Goal: Information Seeking & Learning: Learn about a topic

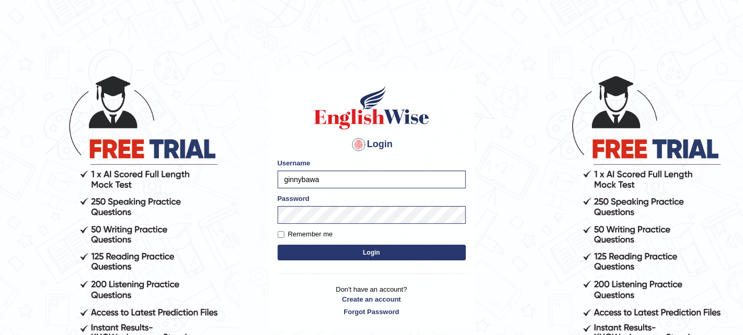
click at [305, 252] on button "Login" at bounding box center [371, 253] width 188 height 16
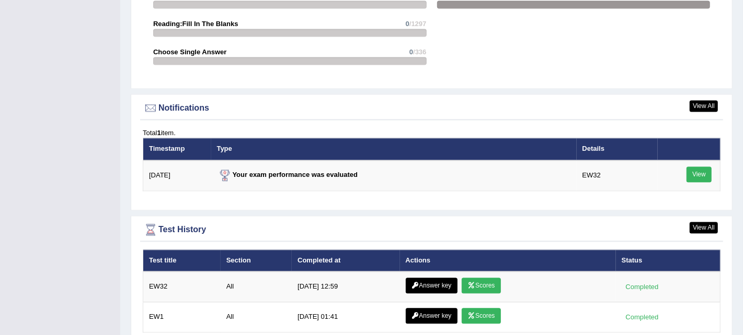
scroll to position [1290, 0]
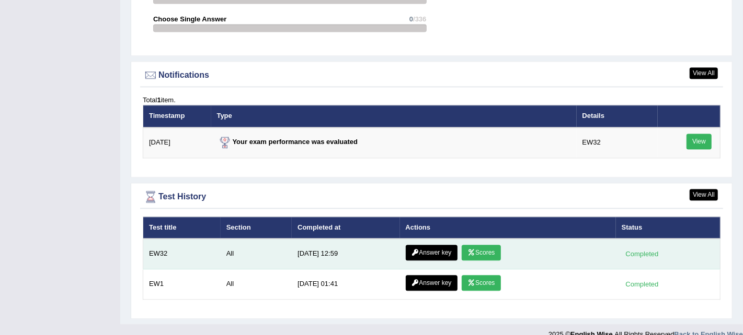
click at [431, 245] on link "Answer key" at bounding box center [431, 253] width 52 height 16
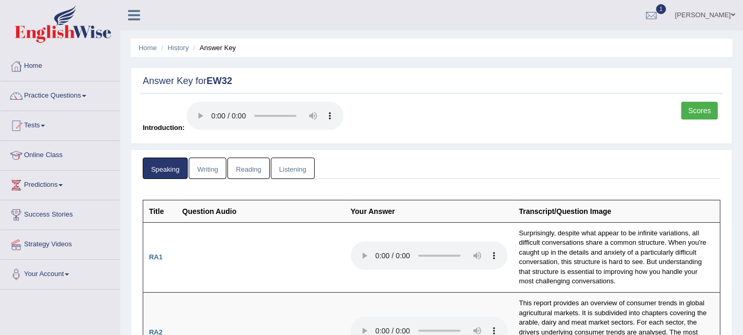
click at [695, 107] on link "Scores" at bounding box center [699, 111] width 37 height 18
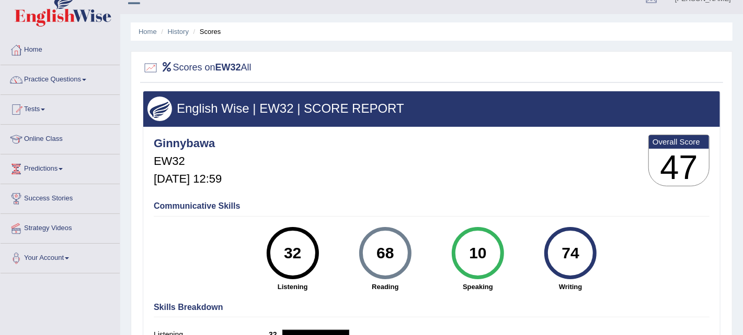
scroll to position [14, 0]
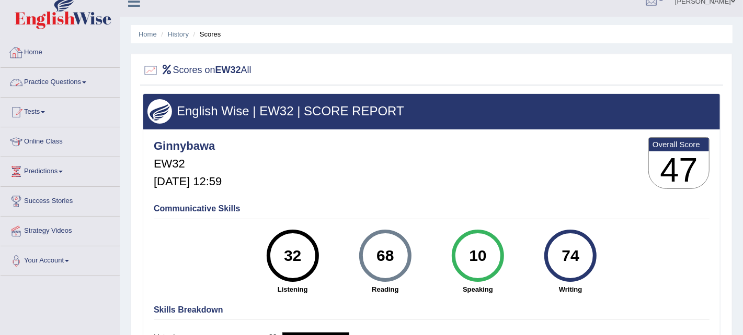
click at [45, 79] on link "Practice Questions" at bounding box center [60, 81] width 119 height 26
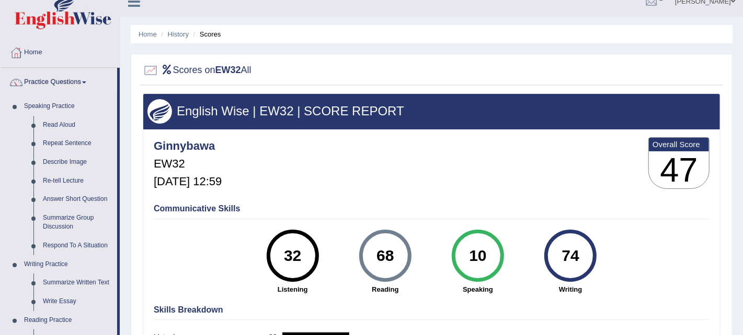
drag, startPoint x: 119, startPoint y: 99, endPoint x: 123, endPoint y: 125, distance: 26.4
click at [123, 125] on div "Toggle navigation Home Practice Questions Speaking Practice Read Aloud Repeat S…" at bounding box center [371, 257] width 743 height 543
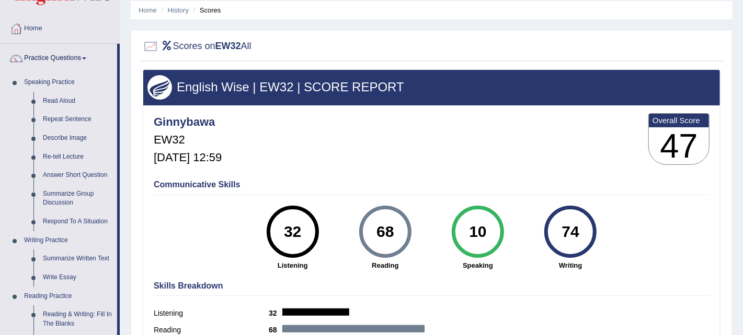
click at [727, 26] on div "Home History Scores Scores on EW32 All English Wise | EW32 | SCORE REPORT Ginny…" at bounding box center [431, 223] width 622 height 523
click at [90, 260] on link "Summarize Written Text" at bounding box center [77, 259] width 79 height 19
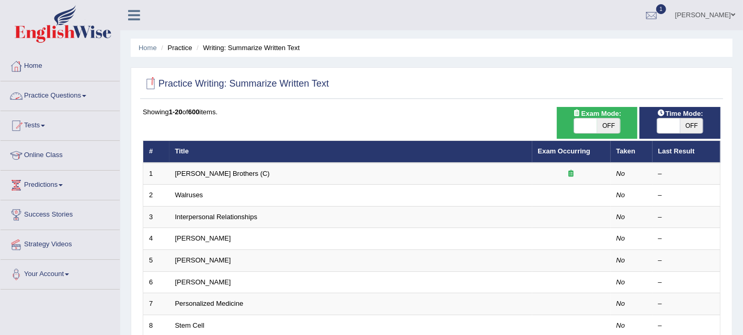
click at [49, 100] on link "Practice Questions" at bounding box center [60, 95] width 119 height 26
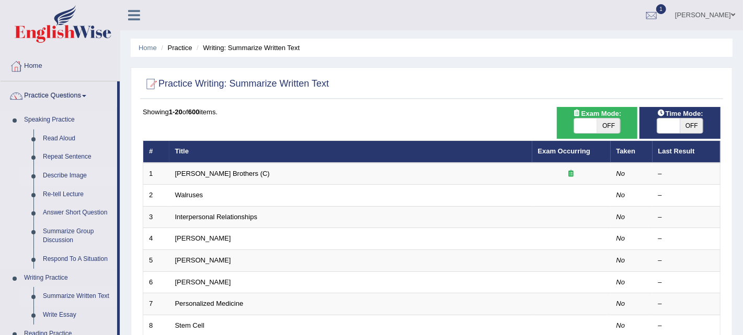
drag, startPoint x: 118, startPoint y: 156, endPoint x: 118, endPoint y: 166, distance: 9.4
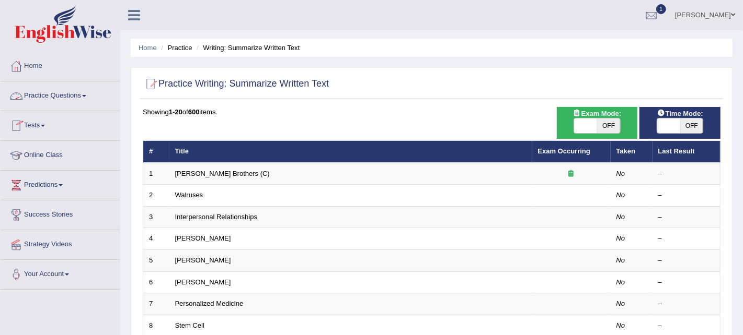
click at [71, 92] on link "Practice Questions" at bounding box center [60, 95] width 119 height 26
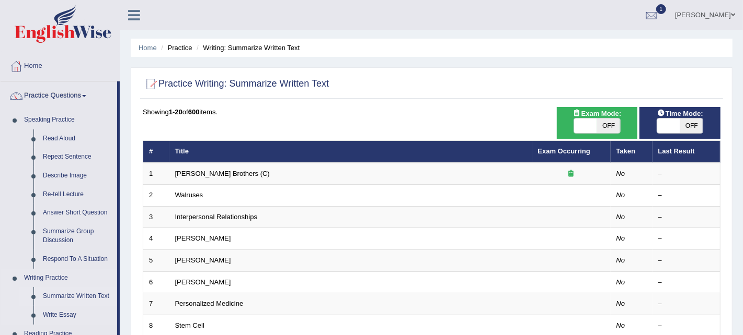
drag, startPoint x: 119, startPoint y: 187, endPoint x: 118, endPoint y: 286, distance: 99.8
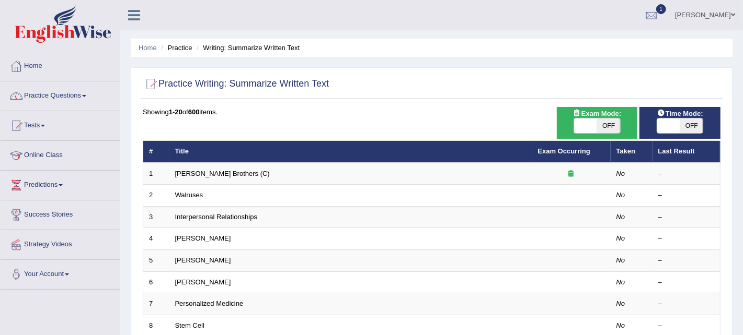
click at [76, 91] on link "Practice Questions" at bounding box center [60, 95] width 119 height 26
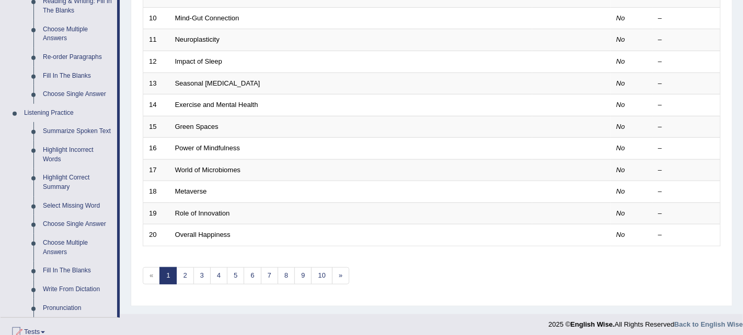
scroll to position [348, 0]
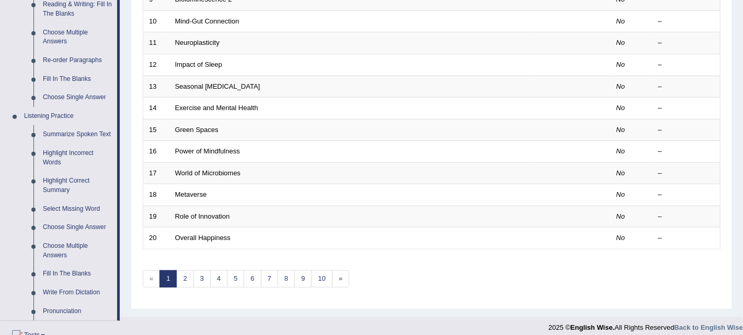
click at [119, 274] on li "Practice Questions Speaking Practice Read Aloud Repeat Sentence Describe Image …" at bounding box center [60, 28] width 119 height 588
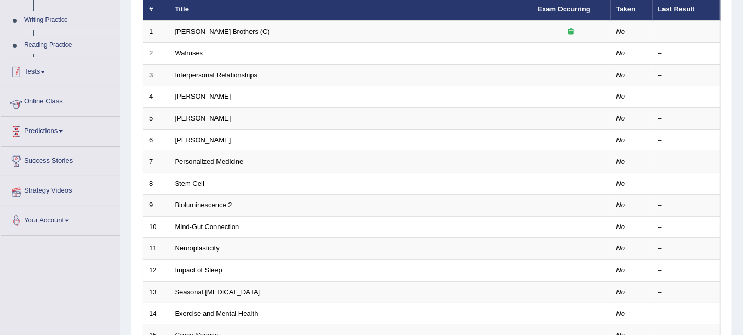
scroll to position [114, 0]
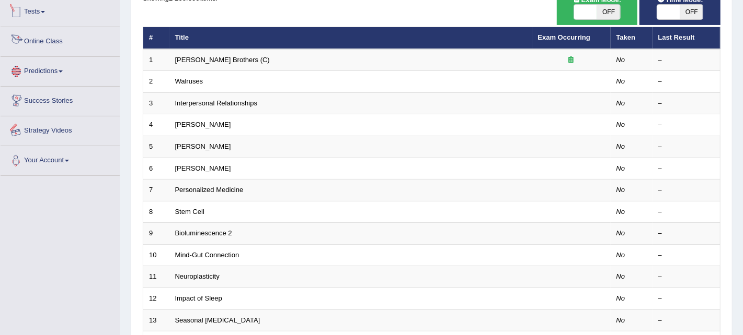
drag, startPoint x: 119, startPoint y: 274, endPoint x: 118, endPoint y: 250, distance: 24.1
click at [118, 250] on div "Toggle navigation Home Practice Questions Speaking Practice Read Aloud Repeat S…" at bounding box center [371, 229] width 743 height 687
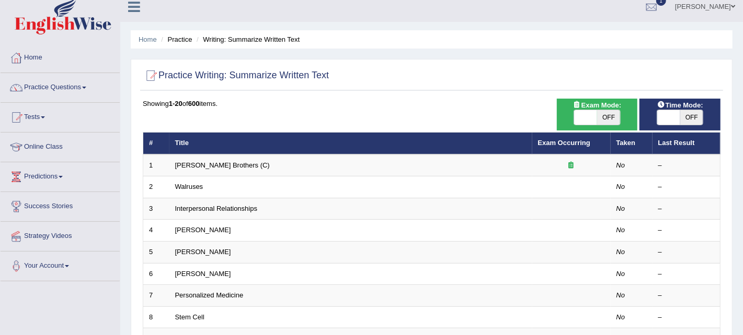
scroll to position [5, 0]
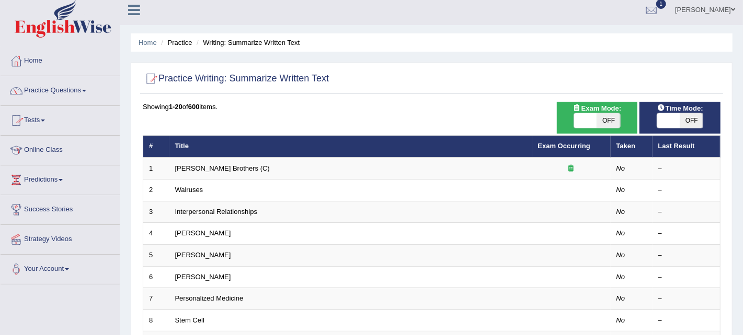
click at [73, 85] on link "Practice Questions" at bounding box center [60, 89] width 119 height 26
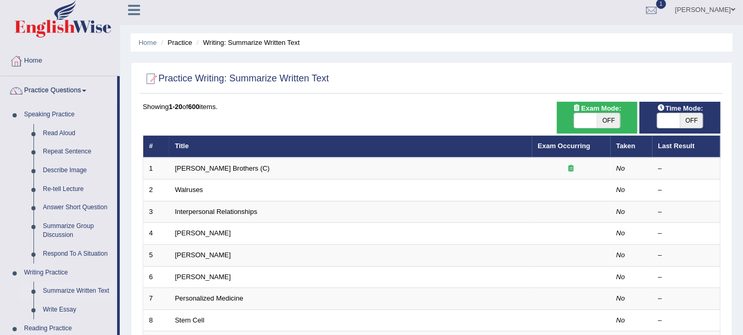
drag, startPoint x: 120, startPoint y: 106, endPoint x: 122, endPoint y: 119, distance: 13.2
click at [122, 119] on div "Toggle navigation Home Practice Questions Speaking Practice Read Aloud Repeat S…" at bounding box center [371, 338] width 743 height 687
click at [100, 57] on link "Home" at bounding box center [60, 60] width 119 height 26
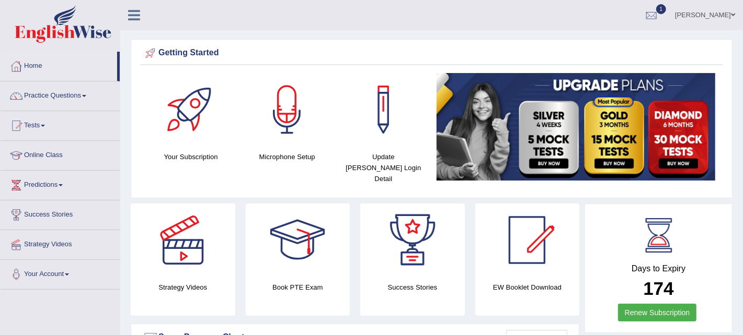
click at [81, 95] on link "Practice Questions" at bounding box center [60, 95] width 119 height 26
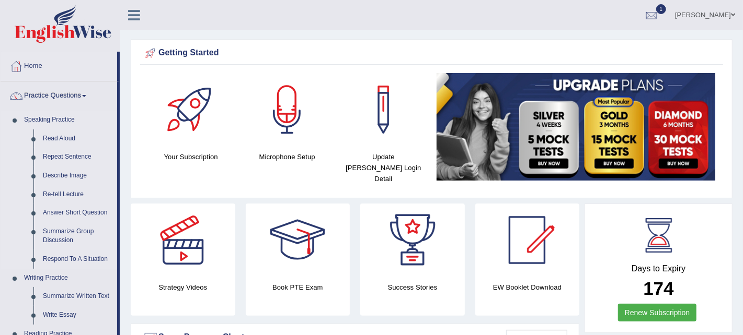
drag, startPoint x: 119, startPoint y: 95, endPoint x: 119, endPoint y: 112, distance: 17.2
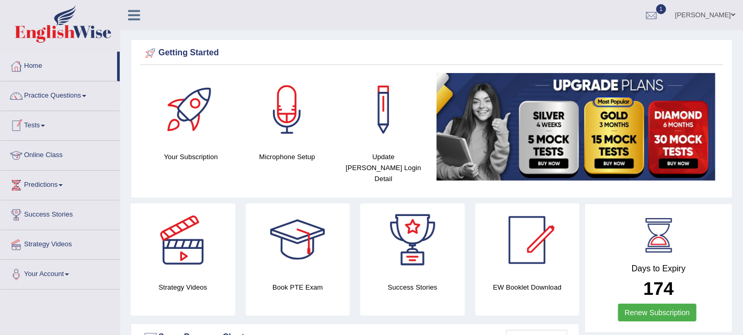
click at [118, 66] on li "Home" at bounding box center [60, 67] width 119 height 30
click at [39, 127] on link "Tests" at bounding box center [60, 124] width 119 height 26
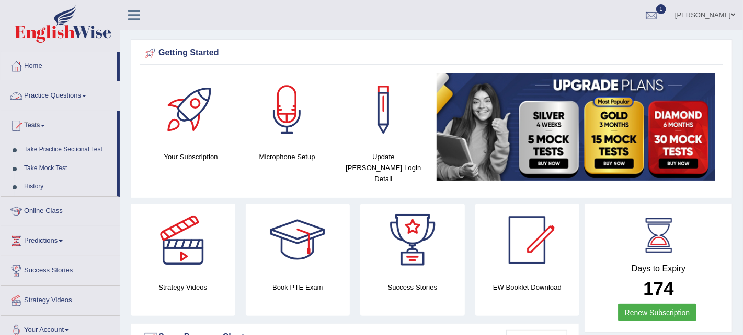
click at [71, 95] on link "Practice Questions" at bounding box center [60, 95] width 119 height 26
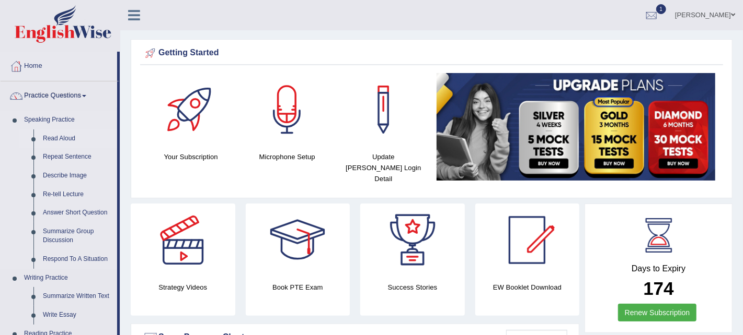
click at [61, 136] on link "Read Aloud" at bounding box center [77, 139] width 79 height 19
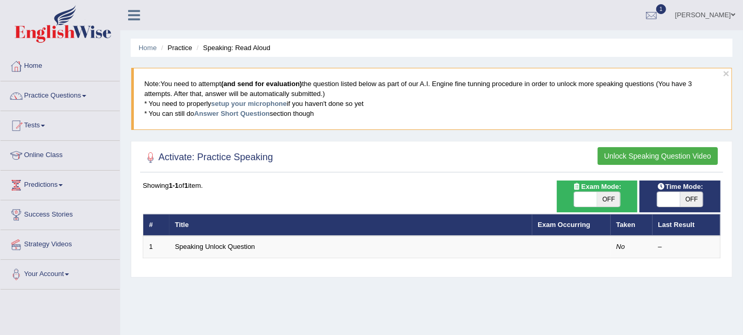
click at [685, 153] on button "Unlock Speaking Question Video" at bounding box center [657, 156] width 120 height 18
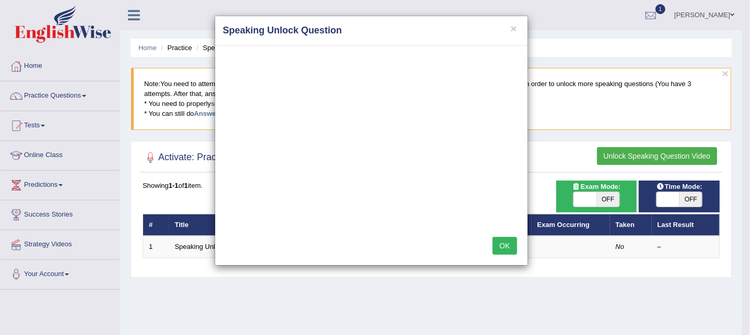
click at [502, 244] on button "OK" at bounding box center [505, 246] width 24 height 18
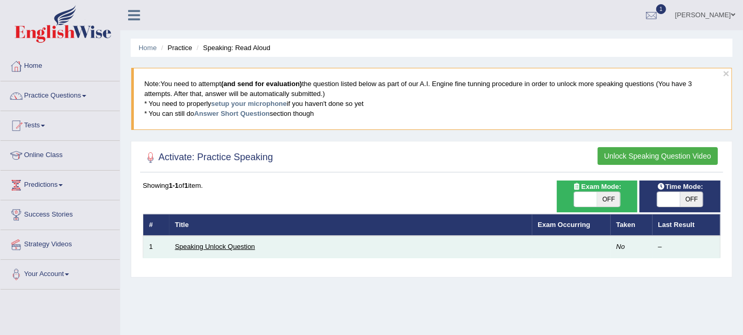
click at [195, 248] on link "Speaking Unlock Question" at bounding box center [215, 247] width 80 height 8
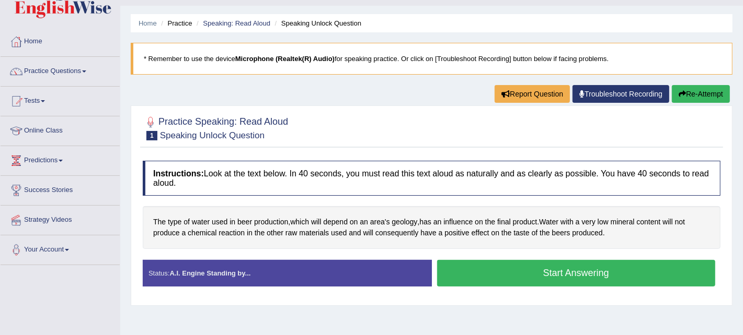
scroll to position [25, 0]
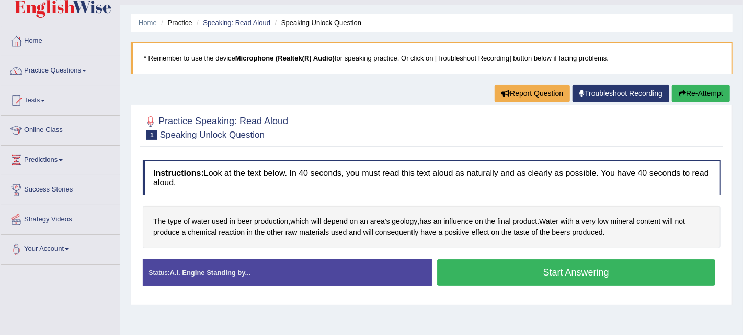
click at [606, 268] on button "Start Answering" at bounding box center [576, 273] width 279 height 27
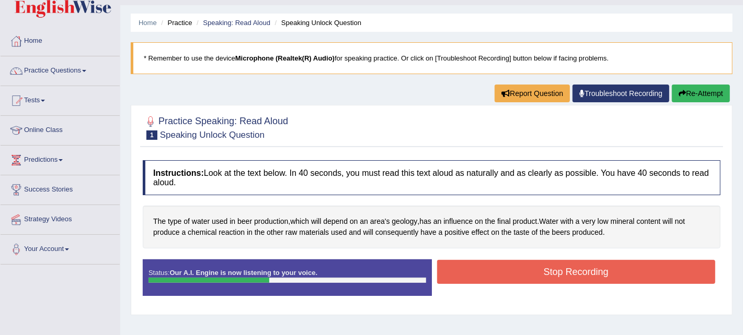
click at [606, 268] on button "Stop Recording" at bounding box center [576, 272] width 279 height 24
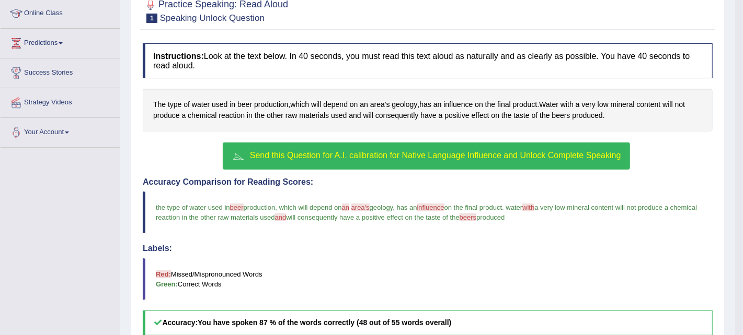
scroll to position [145, 0]
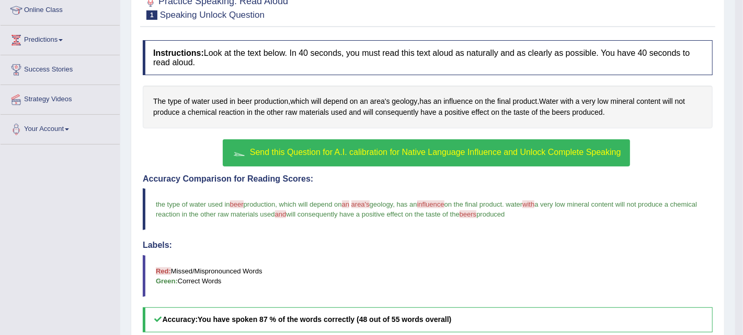
click at [411, 155] on span "Send this Question for A.I. calibration for Native Language Influence and Unloc…" at bounding box center [435, 152] width 371 height 9
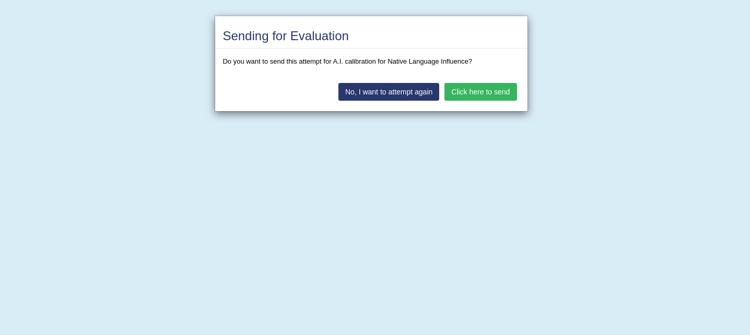
click at [477, 94] on button "Click here to send" at bounding box center [481, 92] width 72 height 18
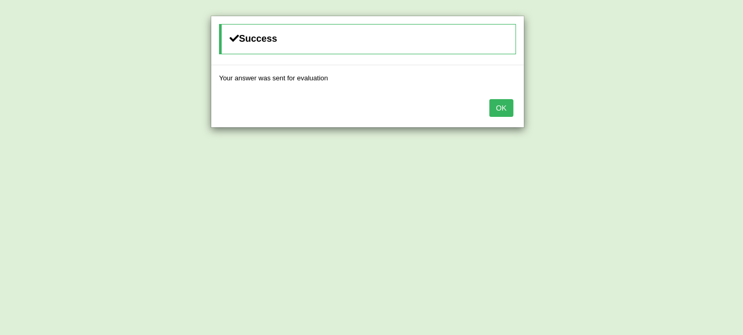
click at [503, 111] on button "OK" at bounding box center [501, 108] width 24 height 18
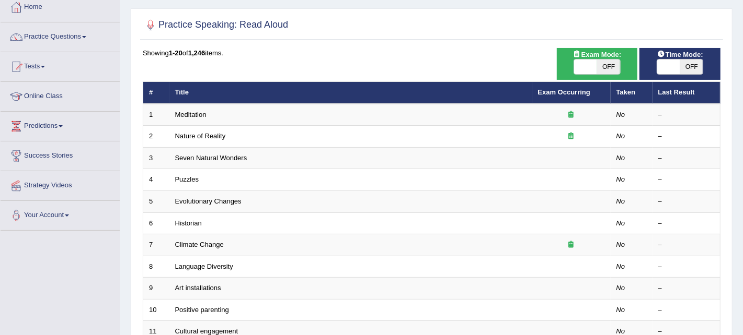
scroll to position [43, 0]
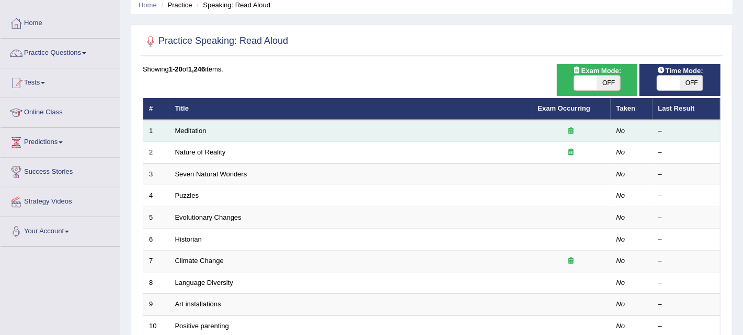
click at [520, 124] on td "Meditation" at bounding box center [350, 131] width 363 height 22
click at [484, 126] on td "Meditation" at bounding box center [350, 131] width 363 height 22
click at [185, 127] on link "Meditation" at bounding box center [190, 131] width 31 height 8
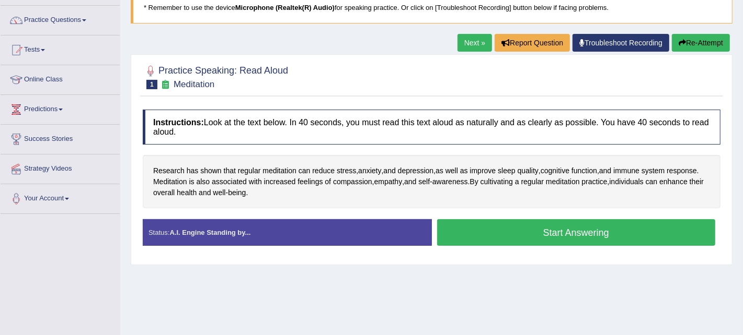
scroll to position [83, 0]
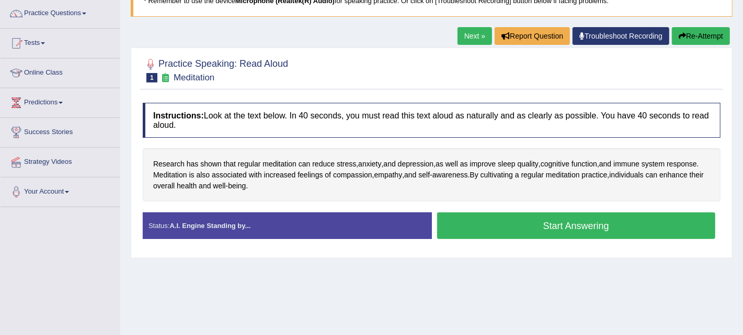
click at [548, 223] on button "Start Answering" at bounding box center [576, 226] width 279 height 27
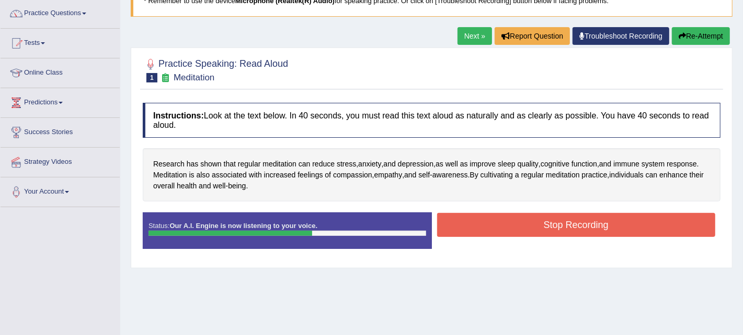
click at [548, 223] on button "Stop Recording" at bounding box center [576, 225] width 279 height 24
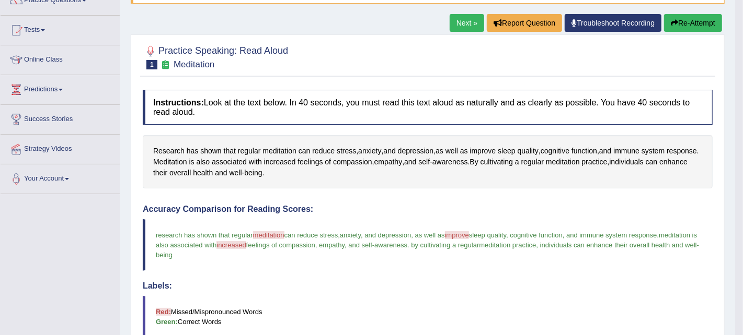
scroll to position [80, 0]
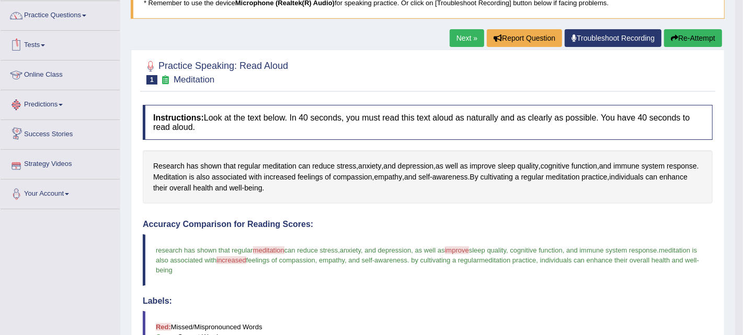
click at [39, 45] on link "Tests" at bounding box center [60, 44] width 119 height 26
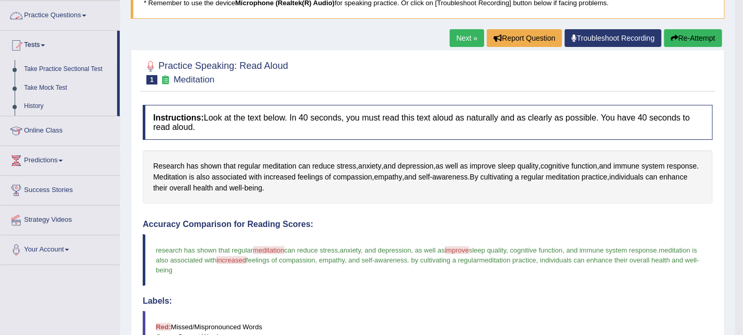
click at [74, 12] on link "Practice Questions" at bounding box center [60, 14] width 119 height 26
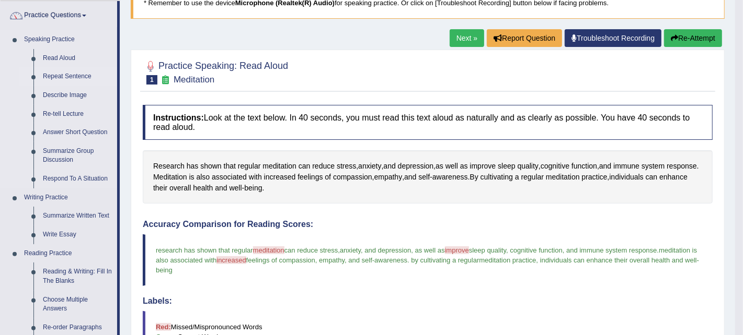
click at [59, 74] on link "Repeat Sentence" at bounding box center [77, 76] width 79 height 19
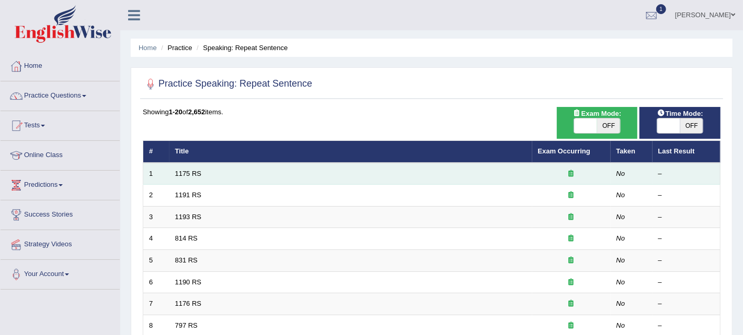
click at [297, 172] on td "1175 RS" at bounding box center [350, 174] width 363 height 22
click at [192, 175] on link "1175 RS" at bounding box center [188, 174] width 27 height 8
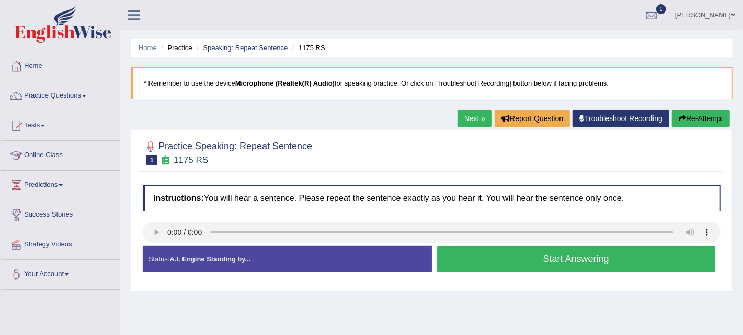
click at [575, 260] on button "Start Answering" at bounding box center [576, 259] width 279 height 27
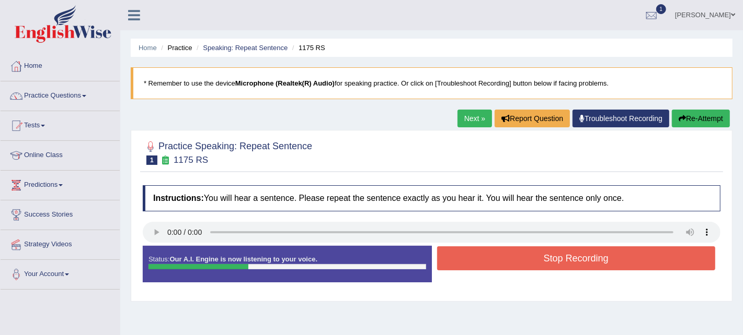
click at [575, 260] on button "Stop Recording" at bounding box center [576, 259] width 279 height 24
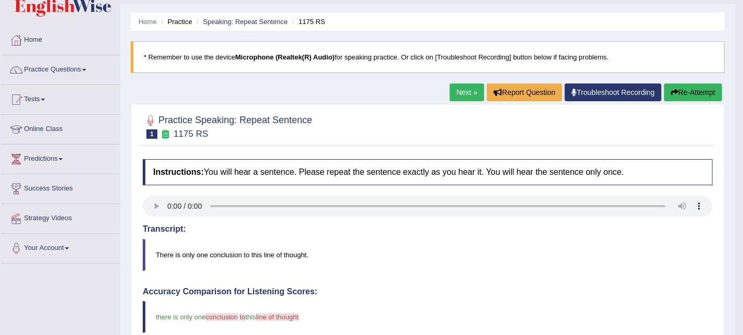
scroll to position [25, 0]
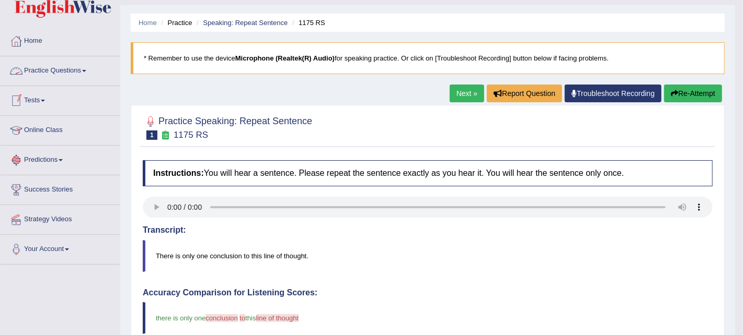
click at [48, 68] on link "Practice Questions" at bounding box center [60, 69] width 119 height 26
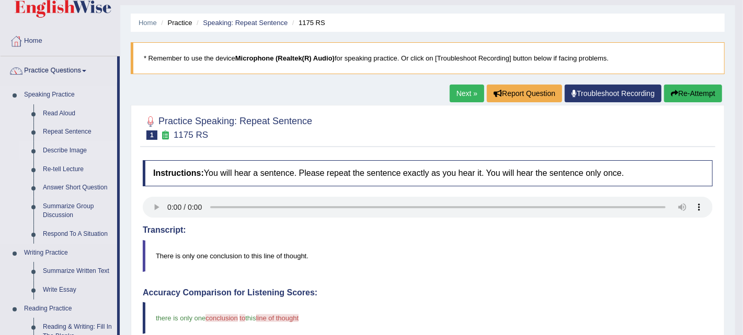
click at [61, 150] on link "Describe Image" at bounding box center [77, 151] width 79 height 19
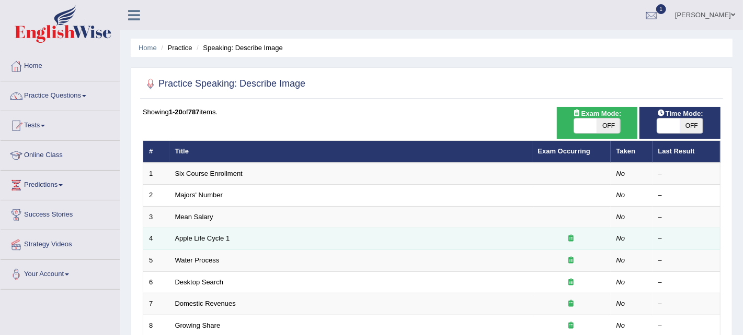
click at [424, 243] on td "Apple Life Cycle 1" at bounding box center [350, 239] width 363 height 22
click at [218, 239] on link "Apple Life Cycle 1" at bounding box center [202, 239] width 55 height 8
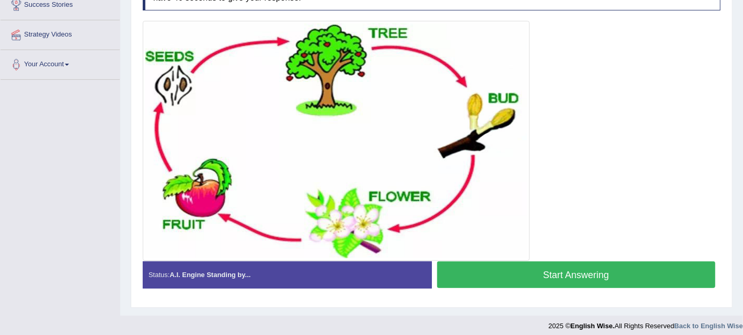
scroll to position [215, 0]
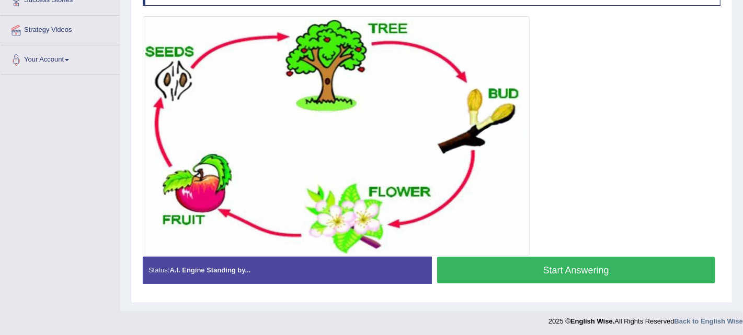
click at [602, 268] on button "Start Answering" at bounding box center [576, 270] width 279 height 27
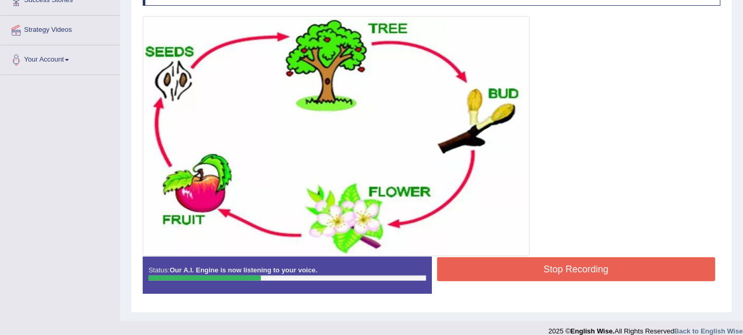
click at [602, 268] on button "Stop Recording" at bounding box center [576, 270] width 279 height 24
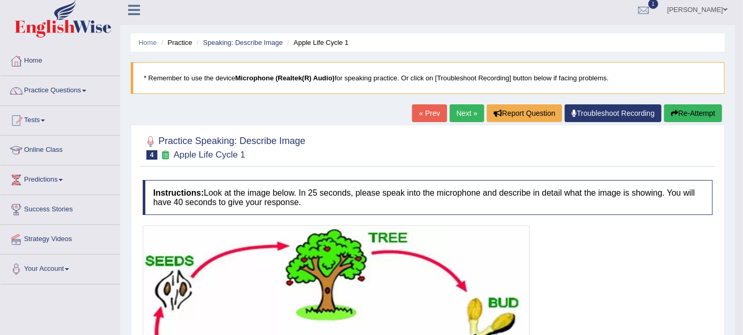
scroll to position [0, 0]
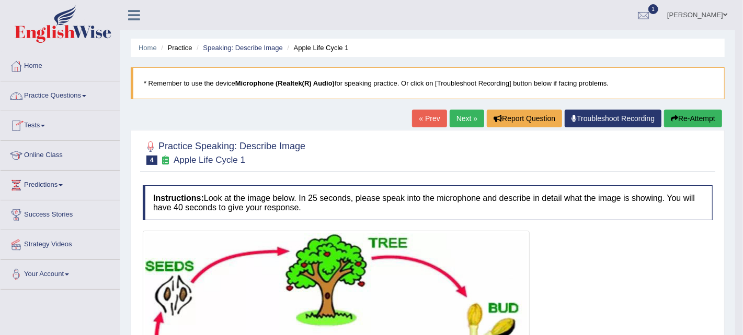
click at [63, 94] on link "Practice Questions" at bounding box center [60, 95] width 119 height 26
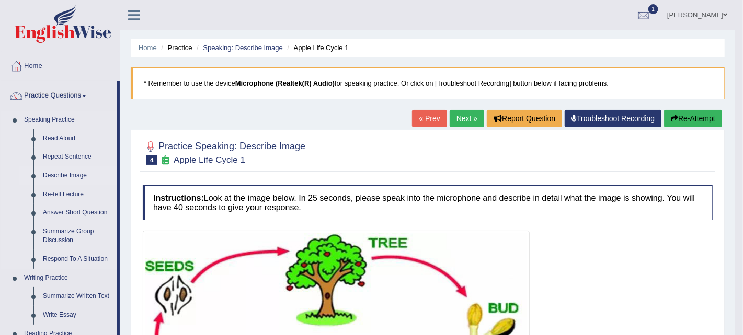
click at [56, 172] on link "Describe Image" at bounding box center [77, 176] width 79 height 19
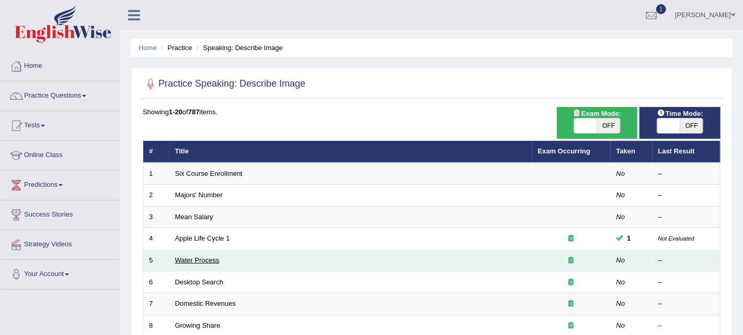
click at [192, 260] on link "Water Process" at bounding box center [197, 261] width 44 height 8
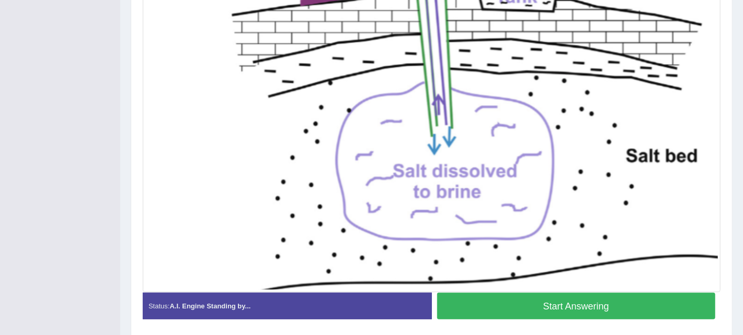
scroll to position [366, 0]
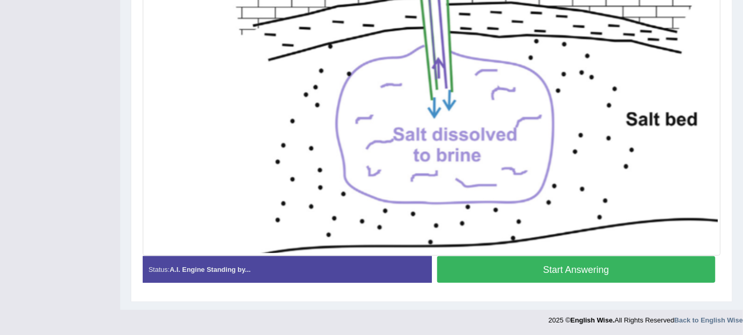
click at [599, 276] on button "Start Answering" at bounding box center [576, 270] width 279 height 27
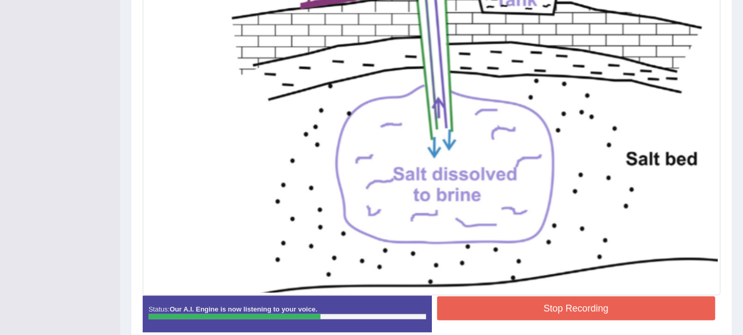
scroll to position [376, 0]
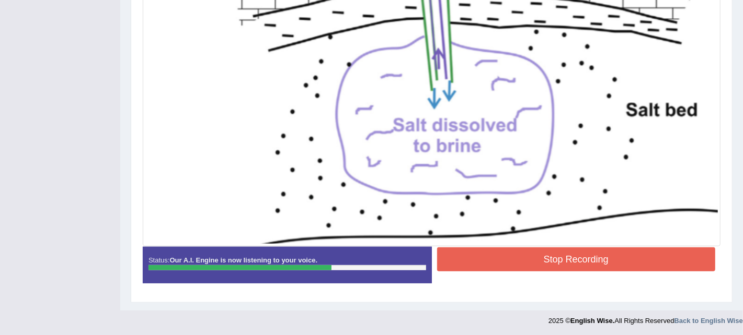
click at [561, 254] on button "Stop Recording" at bounding box center [576, 260] width 279 height 24
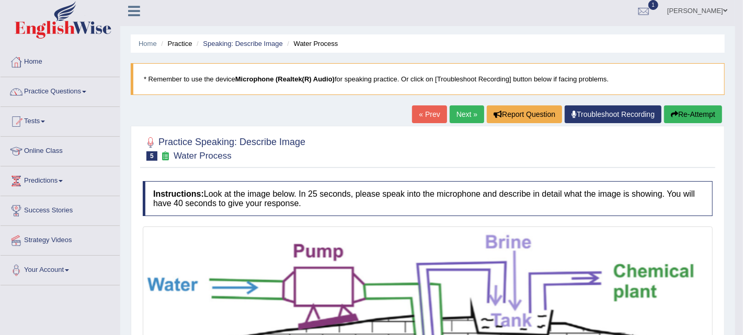
scroll to position [3, 0]
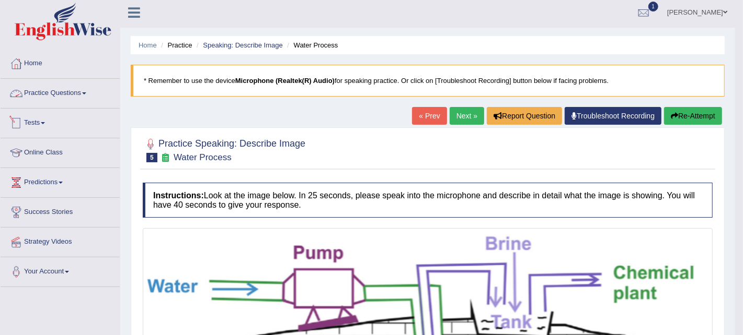
click at [57, 101] on link "Practice Questions" at bounding box center [60, 92] width 119 height 26
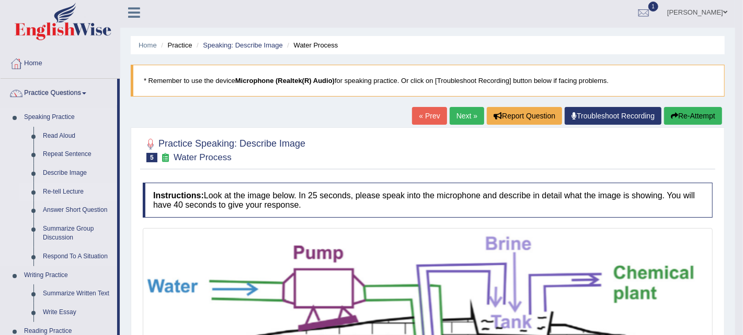
click at [69, 190] on link "Re-tell Lecture" at bounding box center [77, 192] width 79 height 19
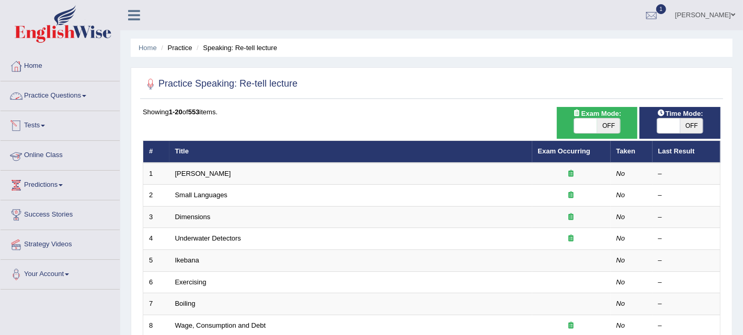
click at [86, 96] on span at bounding box center [84, 96] width 4 height 2
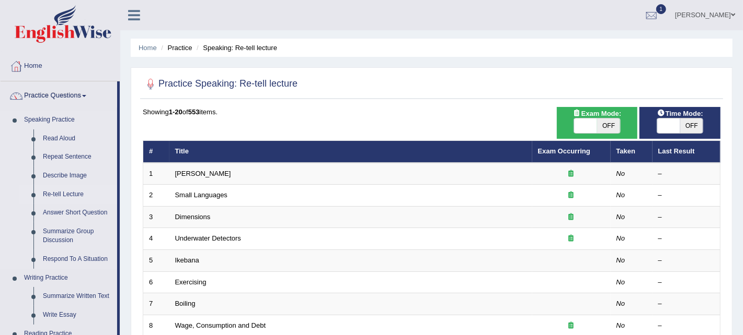
click at [55, 192] on link "Re-tell Lecture" at bounding box center [77, 194] width 79 height 19
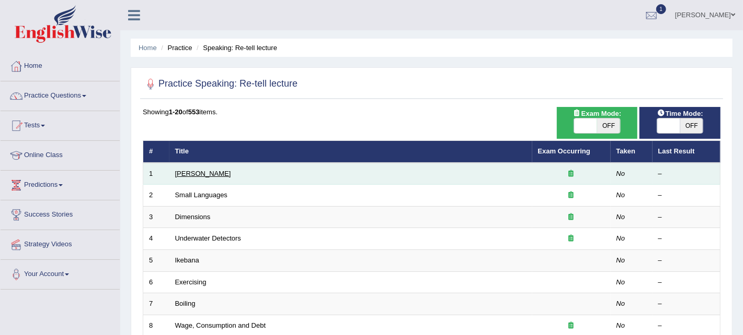
click at [208, 170] on link "[PERSON_NAME]" at bounding box center [203, 174] width 56 height 8
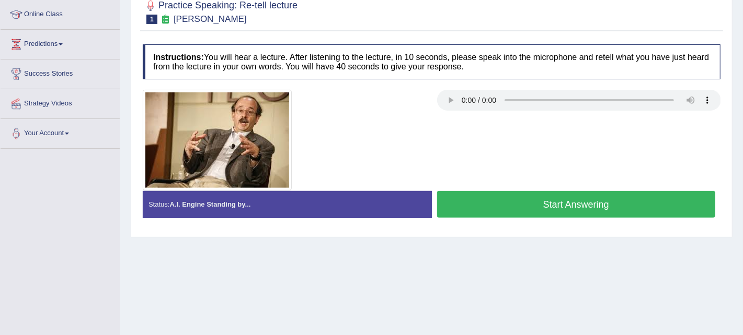
scroll to position [145, 0]
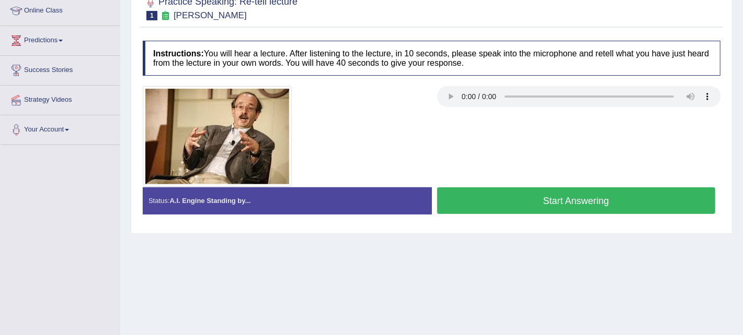
click at [504, 208] on button "Start Answering" at bounding box center [576, 201] width 279 height 27
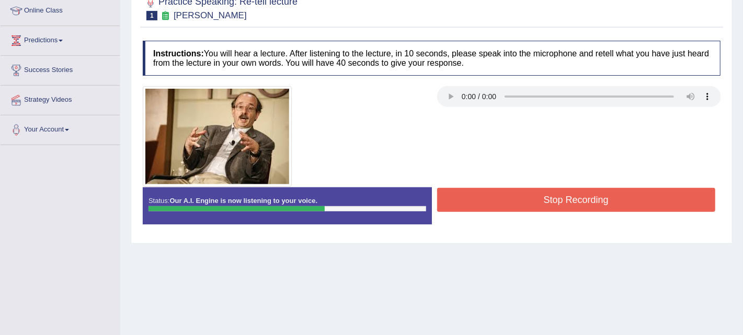
click at [540, 200] on button "Stop Recording" at bounding box center [576, 200] width 279 height 24
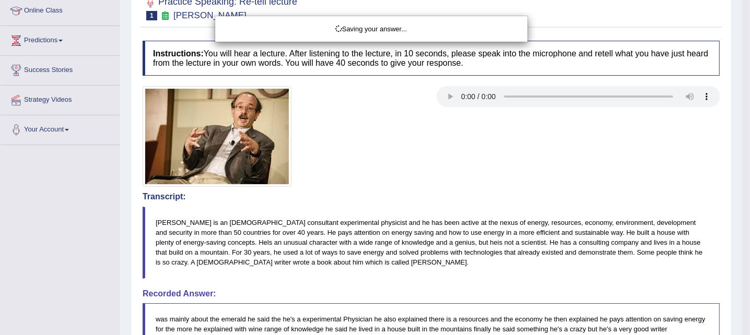
click at [735, 188] on div "Saving your answer..." at bounding box center [375, 167] width 750 height 335
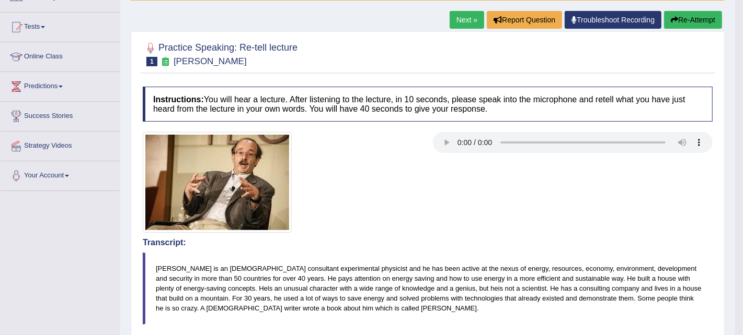
scroll to position [88, 0]
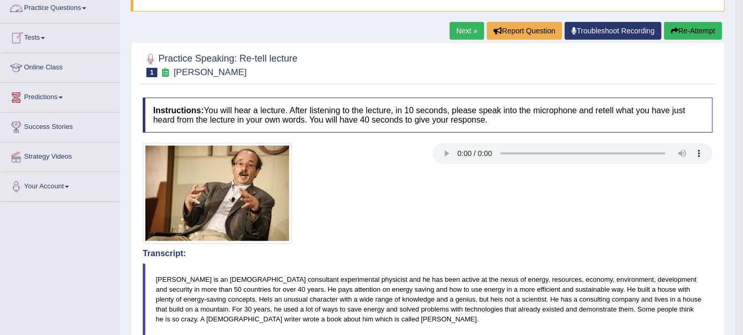
click at [86, 9] on link "Practice Questions" at bounding box center [60, 7] width 119 height 26
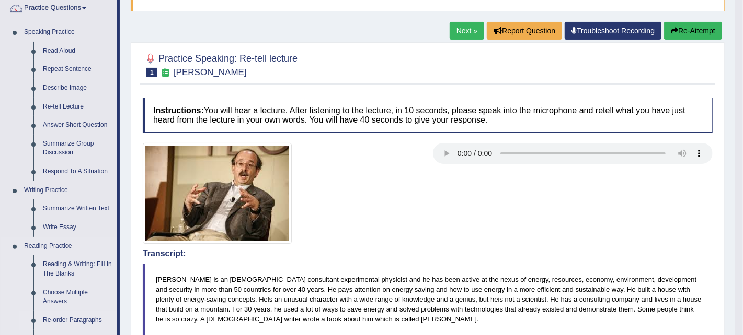
click at [65, 319] on link "Re-order Paragraphs" at bounding box center [77, 320] width 79 height 19
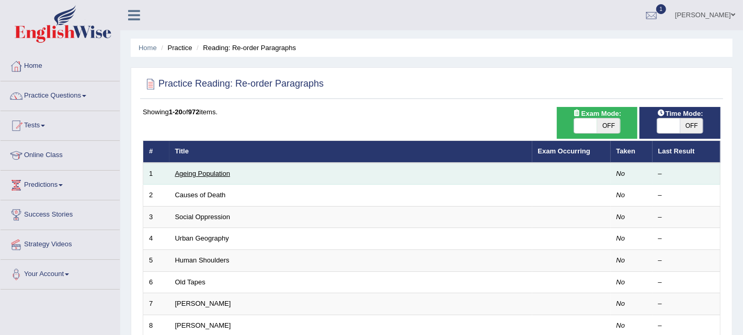
click at [208, 175] on link "Ageing Population" at bounding box center [202, 174] width 55 height 8
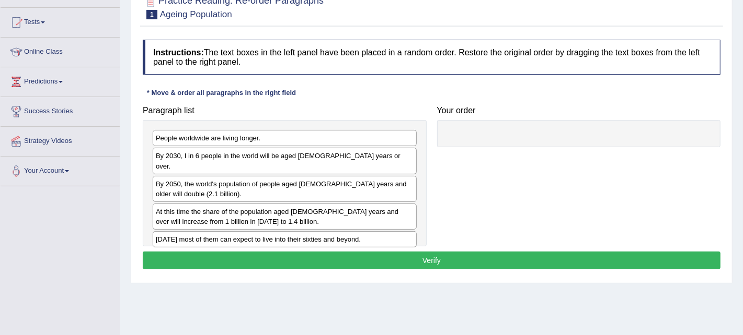
scroll to position [107, 0]
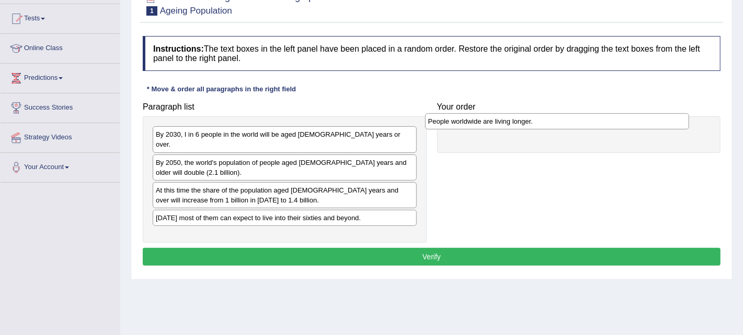
drag, startPoint x: 245, startPoint y: 136, endPoint x: 526, endPoint y: 133, distance: 280.6
click at [526, 130] on div "People worldwide are living longer." at bounding box center [557, 121] width 264 height 16
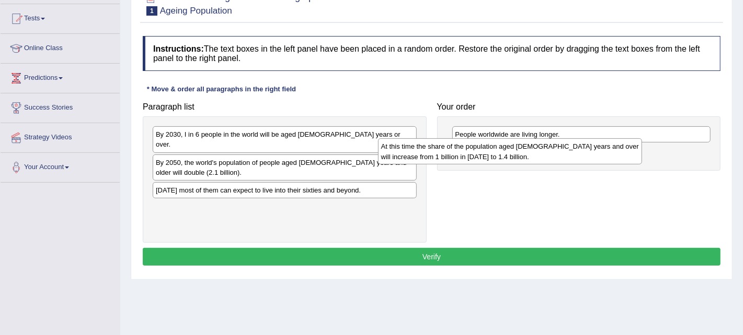
drag, startPoint x: 383, startPoint y: 186, endPoint x: 608, endPoint y: 153, distance: 227.6
click at [608, 153] on div "At this time the share of the population aged [DEMOGRAPHIC_DATA] years and over…" at bounding box center [510, 151] width 264 height 26
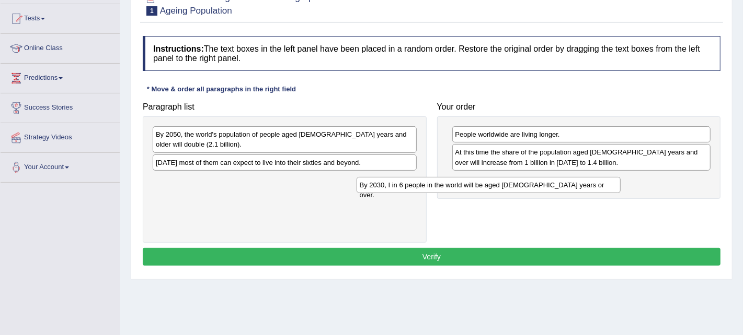
drag, startPoint x: 328, startPoint y: 138, endPoint x: 532, endPoint y: 188, distance: 209.9
click at [532, 188] on div "By 2030, I in 6 people in the world will be aged [DEMOGRAPHIC_DATA] years or ov…" at bounding box center [488, 185] width 264 height 16
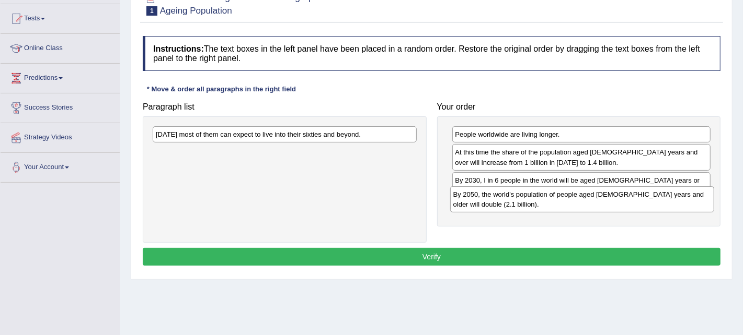
drag, startPoint x: 357, startPoint y: 135, endPoint x: 672, endPoint y: 194, distance: 320.1
click at [672, 194] on div "By 2050, the world's population of people aged [DEMOGRAPHIC_DATA] years and old…" at bounding box center [582, 200] width 264 height 26
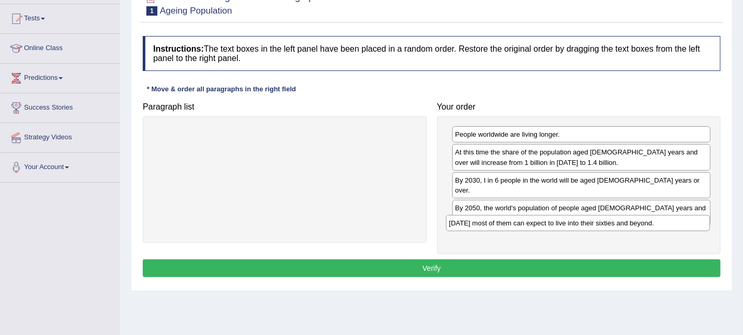
drag, startPoint x: 328, startPoint y: 132, endPoint x: 645, endPoint y: 217, distance: 328.8
click at [645, 217] on div "[DATE] most of them can expect to live into their sixties and beyond." at bounding box center [578, 223] width 264 height 16
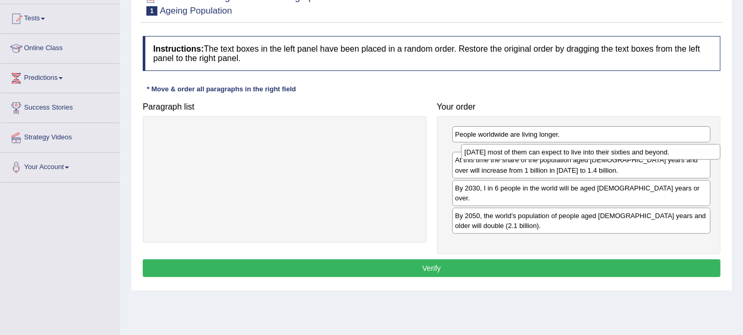
drag, startPoint x: 543, startPoint y: 227, endPoint x: 553, endPoint y: 154, distance: 73.2
click at [553, 154] on div "[DATE] most of them can expect to live into their sixties and beyond." at bounding box center [590, 152] width 259 height 16
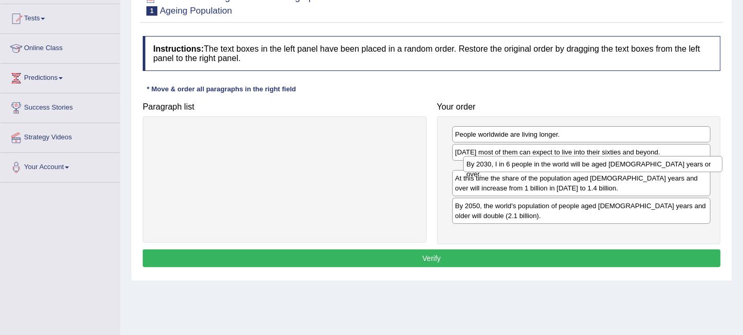
drag, startPoint x: 498, startPoint y: 198, endPoint x: 510, endPoint y: 165, distance: 34.4
click at [510, 165] on div "By 2030, I in 6 people in the world will be aged [DEMOGRAPHIC_DATA] years or ov…" at bounding box center [592, 164] width 259 height 16
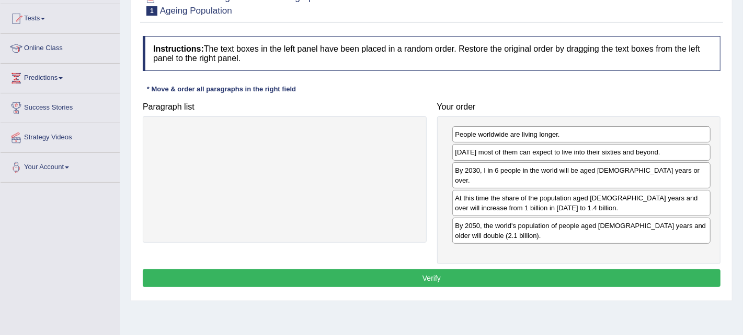
click at [417, 270] on button "Verify" at bounding box center [431, 279] width 577 height 18
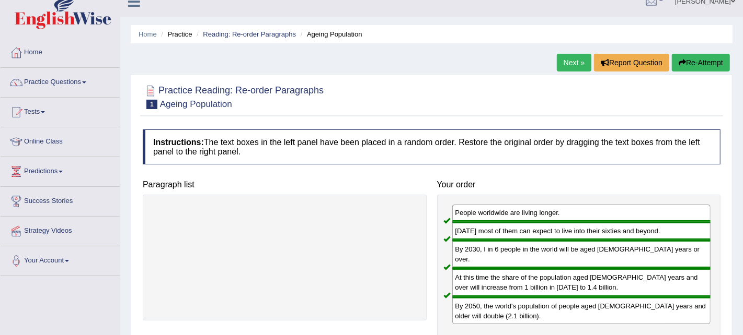
scroll to position [2, 0]
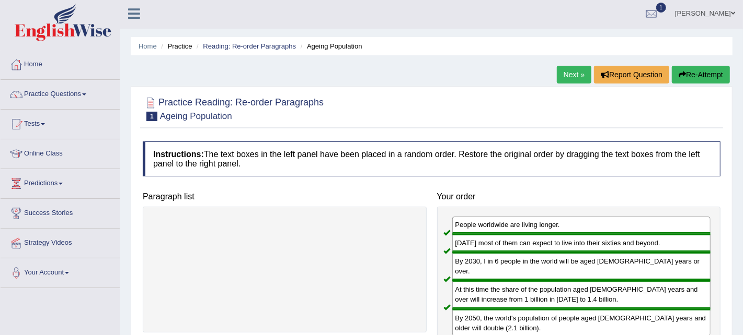
click at [575, 76] on link "Next »" at bounding box center [573, 75] width 34 height 18
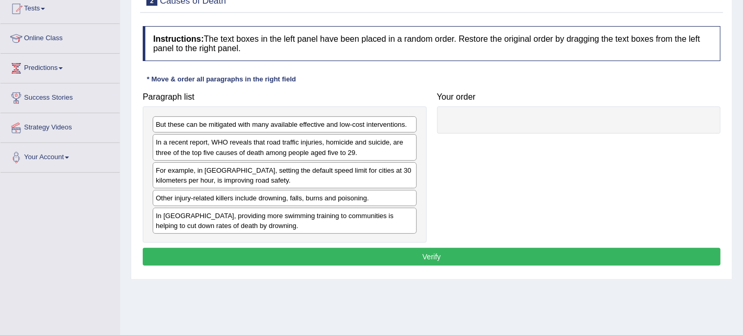
scroll to position [124, 0]
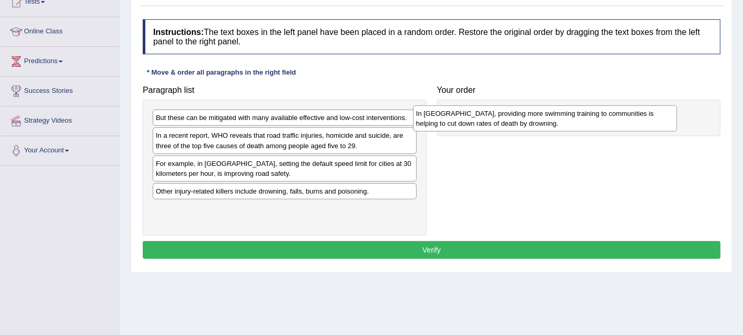
drag, startPoint x: 317, startPoint y: 218, endPoint x: 577, endPoint y: 124, distance: 276.7
click at [577, 124] on div "In [GEOGRAPHIC_DATA], providing more swimming training to communities is helpin…" at bounding box center [545, 119] width 264 height 26
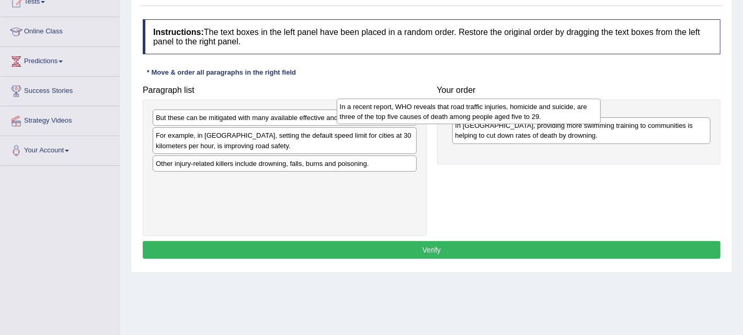
drag, startPoint x: 340, startPoint y: 147, endPoint x: 526, endPoint y: 120, distance: 187.9
click at [526, 120] on div "In a recent report, WHO reveals that road traffic injuries, homicide and suicid…" at bounding box center [469, 112] width 264 height 26
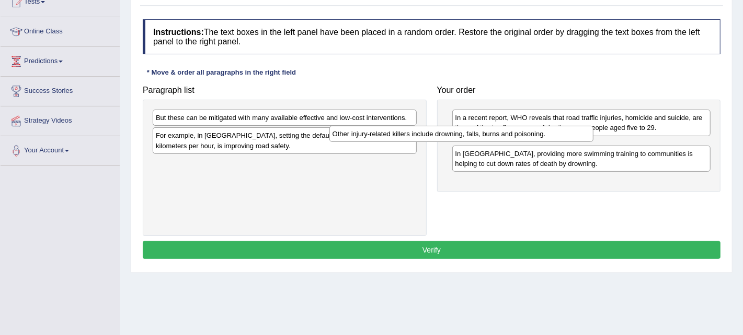
drag, startPoint x: 364, startPoint y: 163, endPoint x: 542, endPoint y: 136, distance: 180.8
click at [542, 136] on div "Other injury-related killers include drowning, falls, burns and poisoning." at bounding box center [461, 134] width 264 height 16
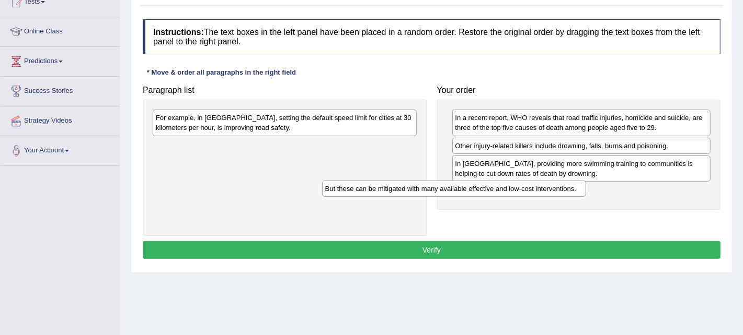
drag, startPoint x: 330, startPoint y: 117, endPoint x: 498, endPoint y: 188, distance: 182.9
click at [498, 188] on div "But these can be mitigated with many available effective and low-cost intervent…" at bounding box center [454, 189] width 264 height 16
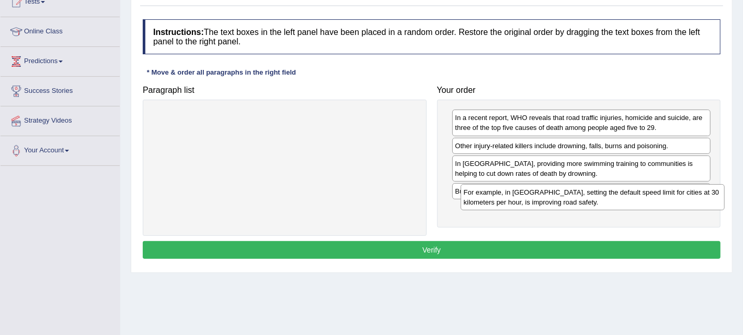
drag, startPoint x: 333, startPoint y: 124, endPoint x: 641, endPoint y: 202, distance: 317.5
click at [641, 202] on div "For example, in [GEOGRAPHIC_DATA], setting the default speed limit for cities a…" at bounding box center [592, 197] width 264 height 26
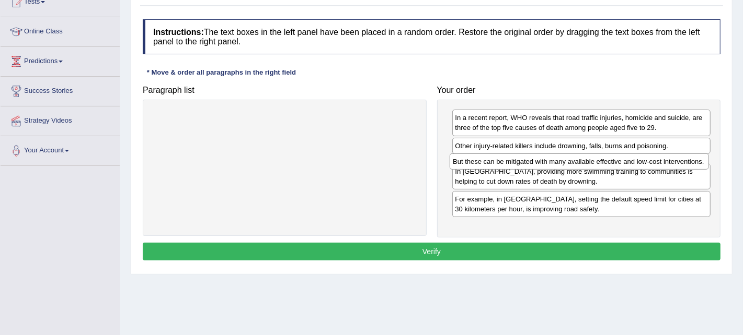
drag, startPoint x: 586, startPoint y: 192, endPoint x: 584, endPoint y: 164, distance: 28.3
click at [584, 164] on div "But these can be mitigated with many available effective and low-cost intervent…" at bounding box center [578, 162] width 259 height 16
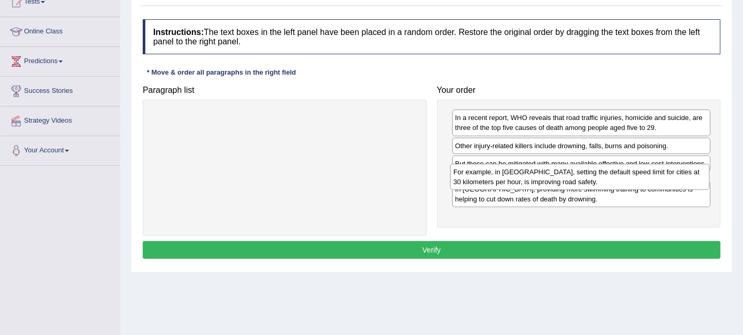
drag, startPoint x: 553, startPoint y: 219, endPoint x: 551, endPoint y: 183, distance: 36.1
click at [551, 183] on div "For example, in [GEOGRAPHIC_DATA], setting the default speed limit for cities a…" at bounding box center [579, 177] width 259 height 26
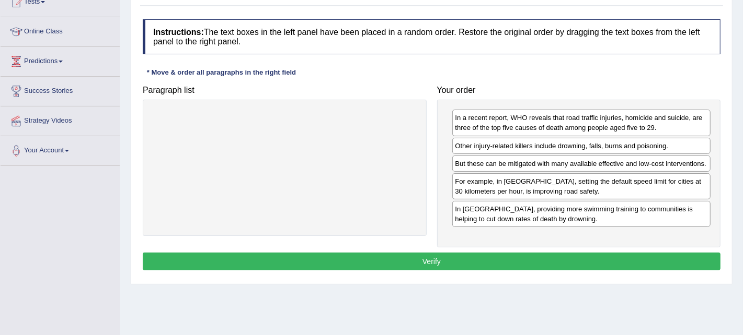
click at [430, 260] on button "Verify" at bounding box center [431, 262] width 577 height 18
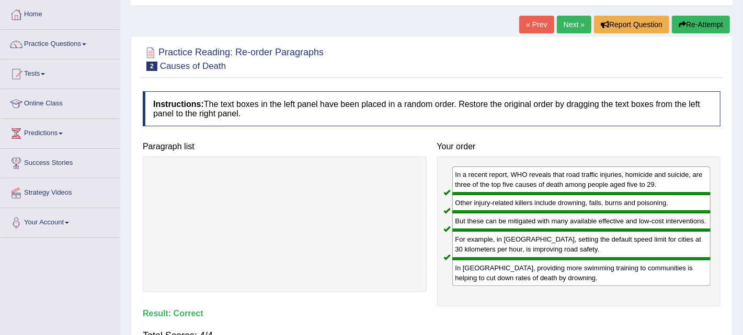
scroll to position [49, 0]
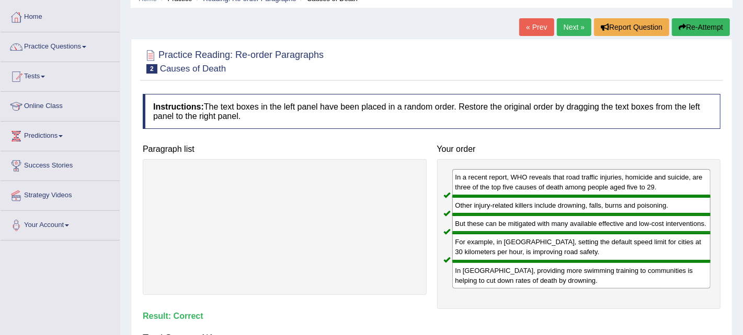
click at [579, 18] on link "Next »" at bounding box center [573, 27] width 34 height 18
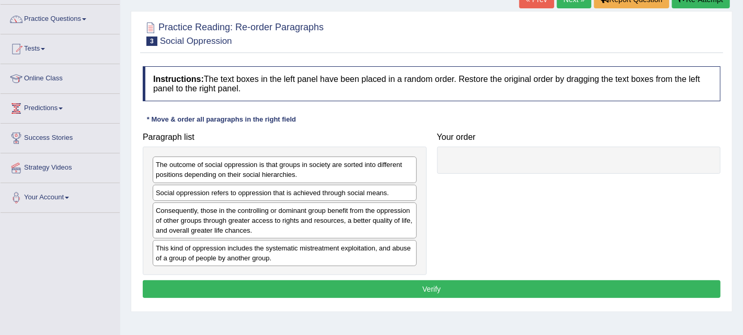
scroll to position [86, 0]
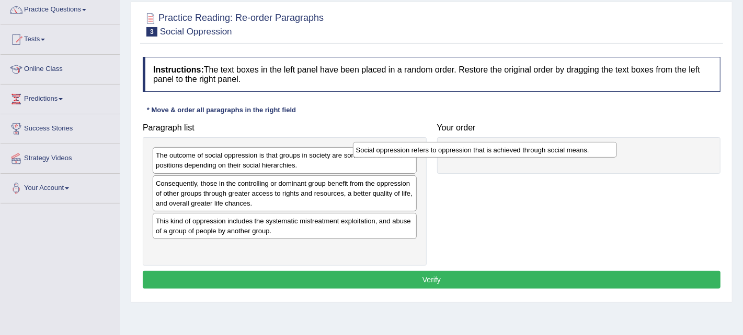
drag, startPoint x: 291, startPoint y: 179, endPoint x: 498, endPoint y: 145, distance: 210.1
click at [498, 145] on div "Social oppression refers to oppression that is achieved through social means." at bounding box center [485, 150] width 264 height 16
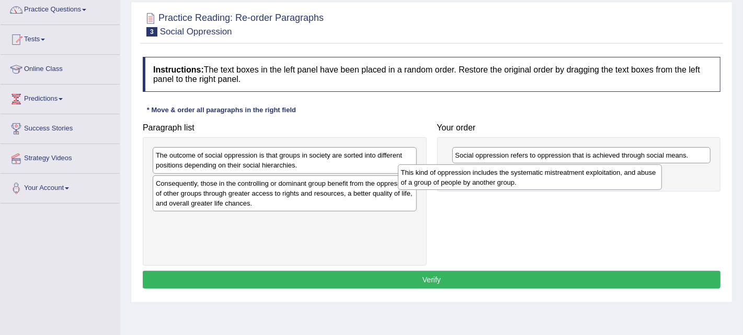
drag, startPoint x: 298, startPoint y: 228, endPoint x: 544, endPoint y: 180, distance: 250.8
click at [544, 180] on div "This kind of oppression includes the systematic mistreatment exploitation, and …" at bounding box center [530, 178] width 264 height 26
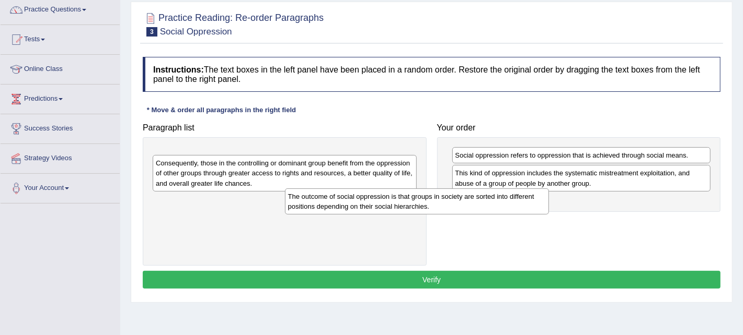
drag, startPoint x: 398, startPoint y: 161, endPoint x: 571, endPoint y: 193, distance: 175.4
click at [549, 193] on div "The outcome of social oppression is that groups in society are sorted into diff…" at bounding box center [417, 202] width 264 height 26
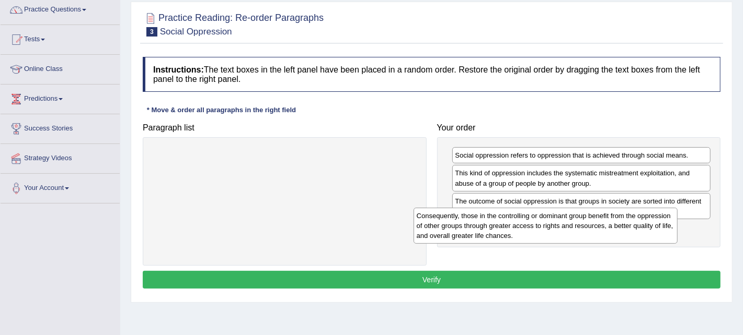
drag, startPoint x: 399, startPoint y: 172, endPoint x: 662, endPoint y: 234, distance: 270.0
click at [662, 234] on div "Consequently, those in the controlling or dominant group benefit from the oppre…" at bounding box center [545, 226] width 264 height 36
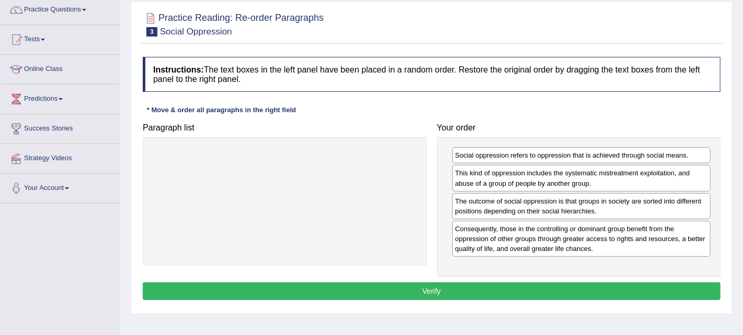
click at [474, 285] on button "Verify" at bounding box center [431, 292] width 577 height 18
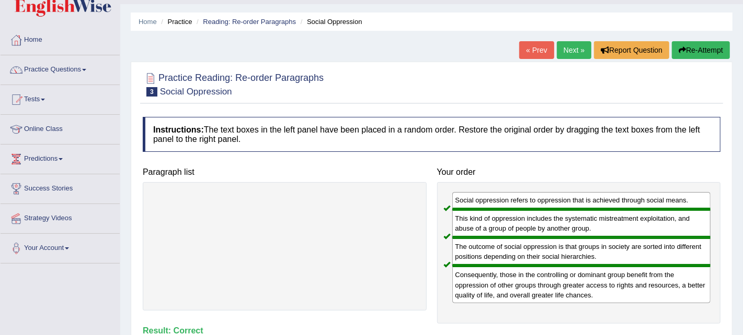
scroll to position [14, 0]
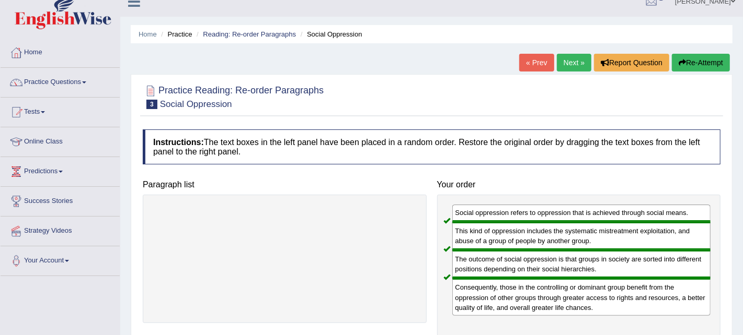
click at [572, 61] on link "Next »" at bounding box center [573, 63] width 34 height 18
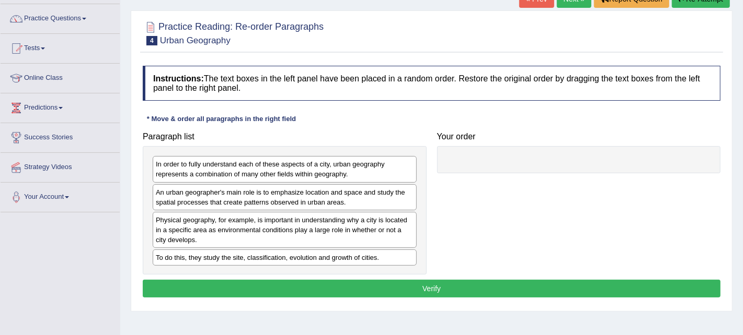
scroll to position [78, 0]
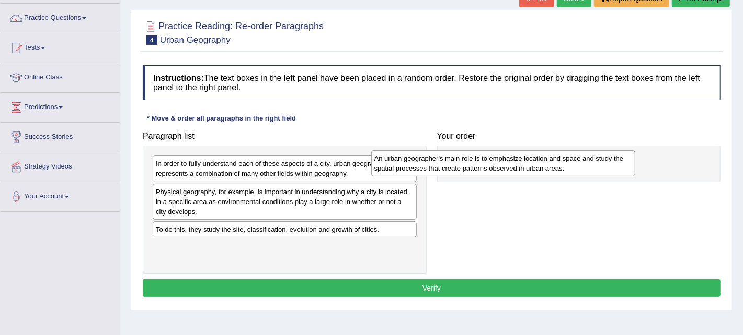
drag, startPoint x: 362, startPoint y: 200, endPoint x: 581, endPoint y: 167, distance: 220.8
click at [581, 167] on div "An urban geographer's main role is to emphasize location and space and study th…" at bounding box center [503, 163] width 264 height 26
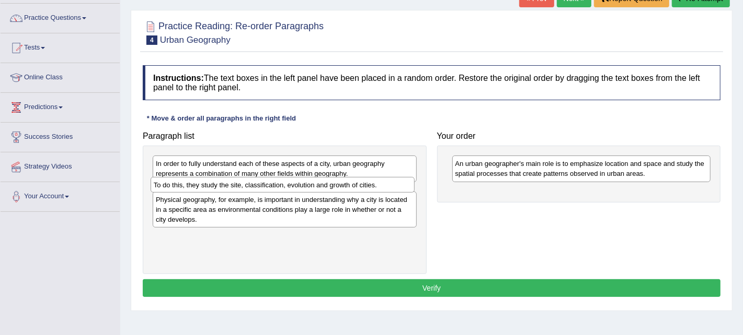
drag, startPoint x: 323, startPoint y: 231, endPoint x: 321, endPoint y: 188, distance: 43.9
click at [321, 188] on div "To do this, they study the site, classification, evolution and growth of cities." at bounding box center [282, 185] width 264 height 16
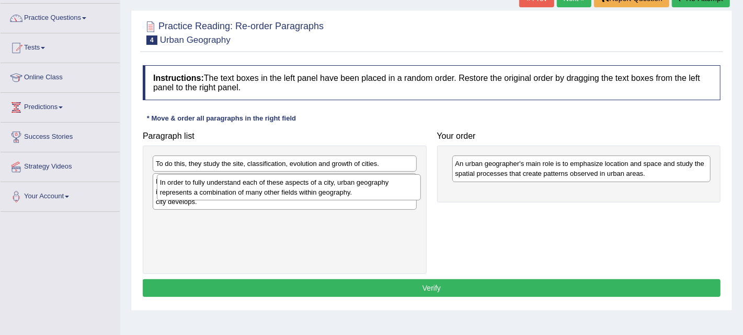
drag, startPoint x: 316, startPoint y: 177, endPoint x: 322, endPoint y: 194, distance: 18.7
click at [322, 194] on div "In order to fully understand each of these aspects of a city, urban geography r…" at bounding box center [289, 188] width 264 height 26
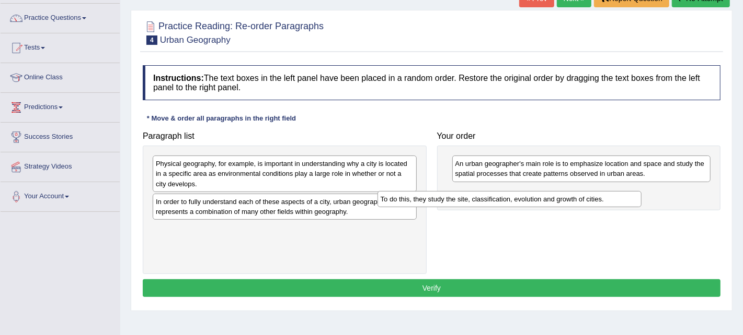
drag, startPoint x: 335, startPoint y: 165, endPoint x: 561, endPoint y: 198, distance: 228.1
click at [561, 198] on div "To do this, they study the site, classification, evolution and growth of cities." at bounding box center [509, 199] width 264 height 16
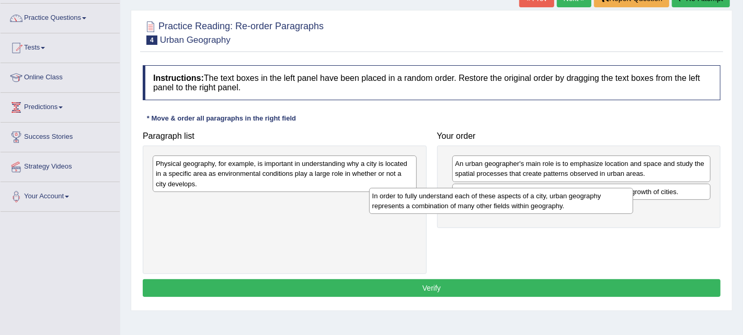
drag, startPoint x: 366, startPoint y: 207, endPoint x: 603, endPoint y: 209, distance: 237.2
click at [603, 209] on div "In order to fully understand each of these aspects of a city, urban geography r…" at bounding box center [501, 201] width 264 height 26
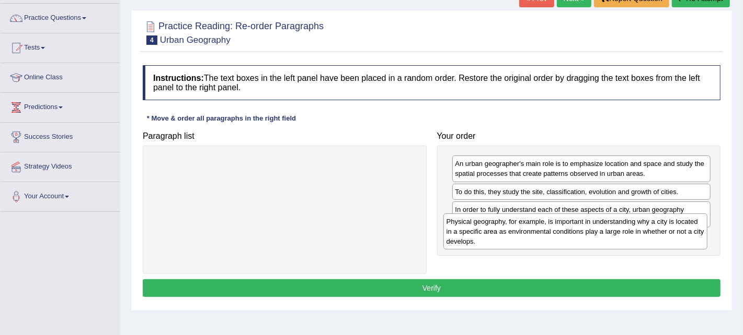
drag, startPoint x: 380, startPoint y: 168, endPoint x: 671, endPoint y: 226, distance: 296.8
click at [671, 226] on div "Physical geography, for example, is important in understanding why a city is lo…" at bounding box center [575, 232] width 264 height 36
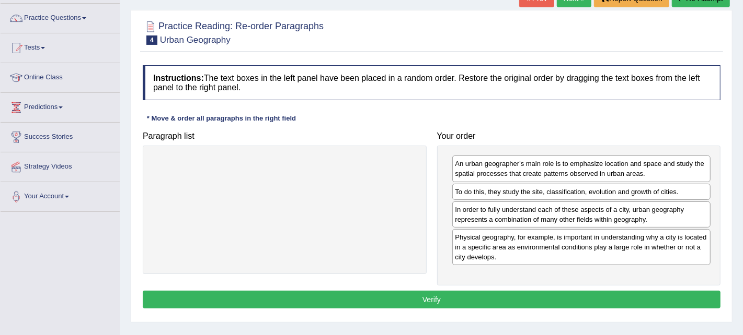
click at [458, 296] on button "Verify" at bounding box center [431, 300] width 577 height 18
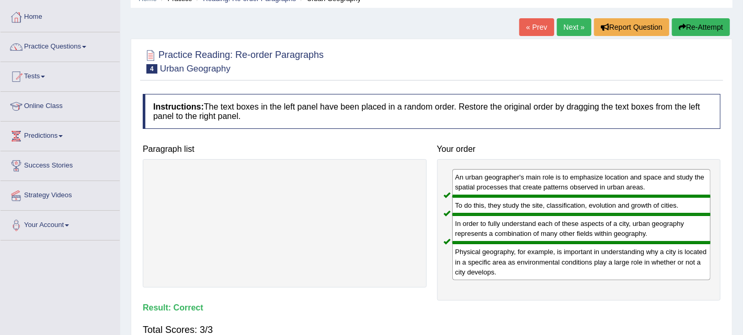
scroll to position [48, 0]
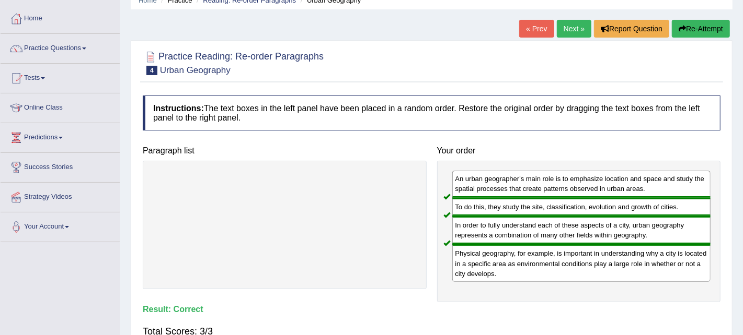
click at [579, 28] on link "Next »" at bounding box center [573, 29] width 34 height 18
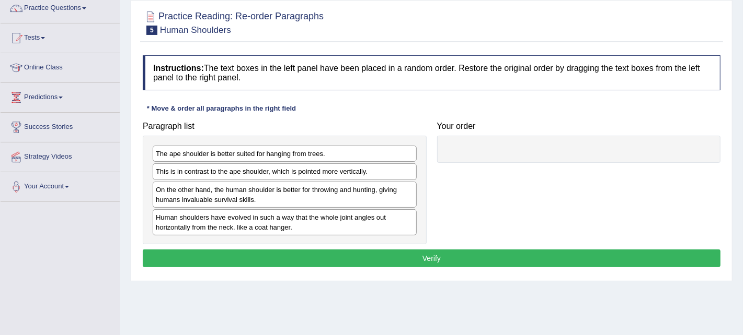
scroll to position [88, 0]
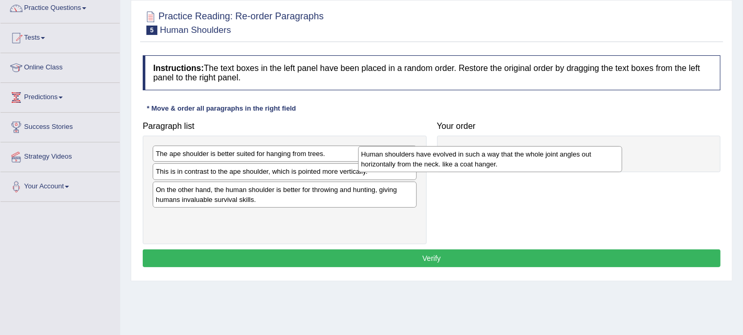
drag, startPoint x: 302, startPoint y: 225, endPoint x: 532, endPoint y: 157, distance: 240.1
click at [532, 157] on div "Human shoulders have evolved in such a way that the whole joint angles out hori…" at bounding box center [490, 159] width 264 height 26
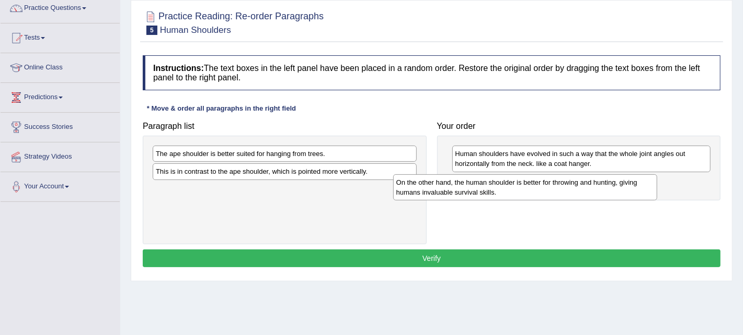
drag, startPoint x: 343, startPoint y: 195, endPoint x: 584, endPoint y: 189, distance: 240.4
click at [584, 189] on div "On the other hand, the human shoulder is better for throwing and hunting, givin…" at bounding box center [525, 188] width 264 height 26
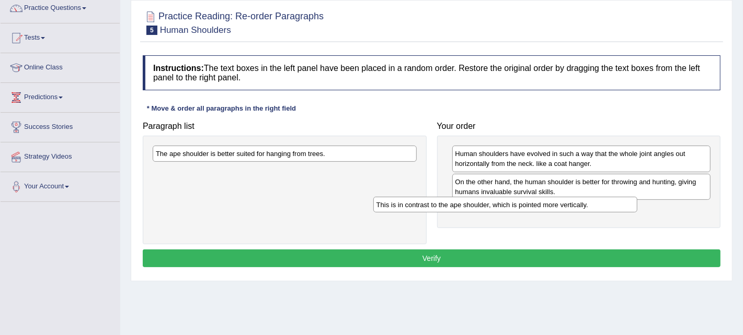
drag, startPoint x: 324, startPoint y: 174, endPoint x: 545, endPoint y: 207, distance: 223.0
click at [545, 207] on div "This is in contrast to the ape shoulder, which is pointed more vertically." at bounding box center [505, 205] width 264 height 16
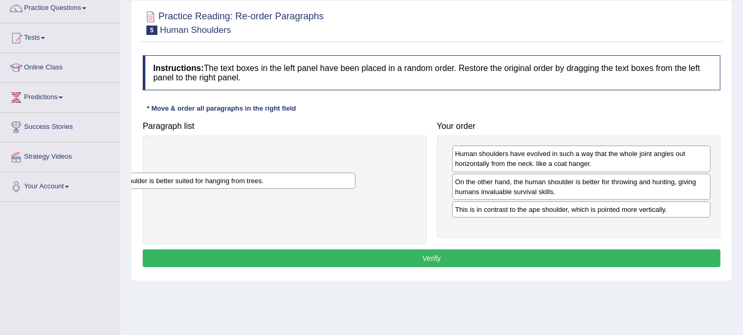
drag, startPoint x: 282, startPoint y: 150, endPoint x: 195, endPoint y: 161, distance: 86.9
click at [195, 173] on div "The ape shoulder is better suited for hanging from trees." at bounding box center [223, 181] width 264 height 16
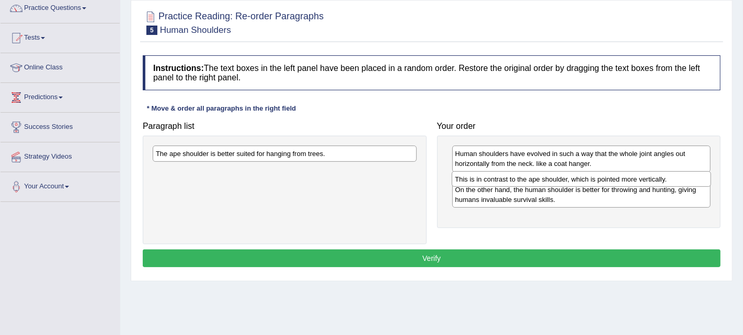
drag, startPoint x: 486, startPoint y: 208, endPoint x: 486, endPoint y: 178, distance: 29.8
click at [486, 178] on div "This is in contrast to the ape shoulder, which is pointed more vertically." at bounding box center [580, 179] width 259 height 16
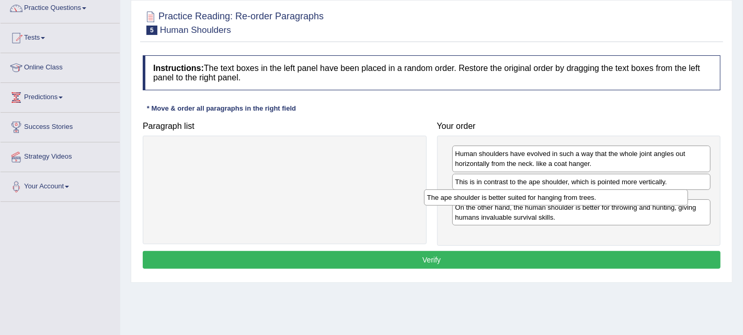
drag, startPoint x: 304, startPoint y: 152, endPoint x: 575, endPoint y: 195, distance: 274.7
click at [575, 195] on div "The ape shoulder is better suited for hanging from trees." at bounding box center [556, 198] width 264 height 16
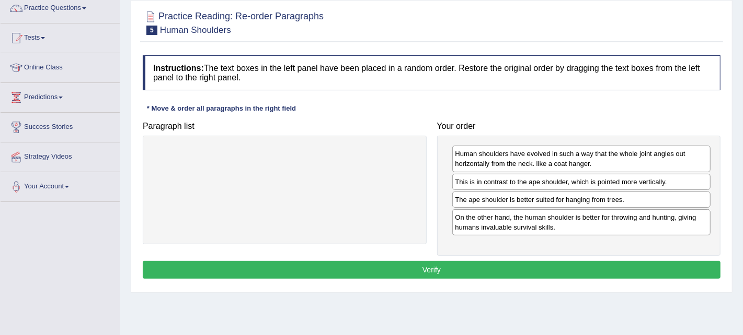
click at [399, 263] on button "Verify" at bounding box center [431, 270] width 577 height 18
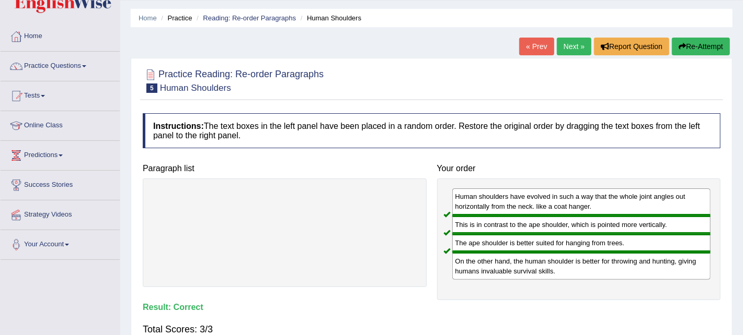
scroll to position [15, 0]
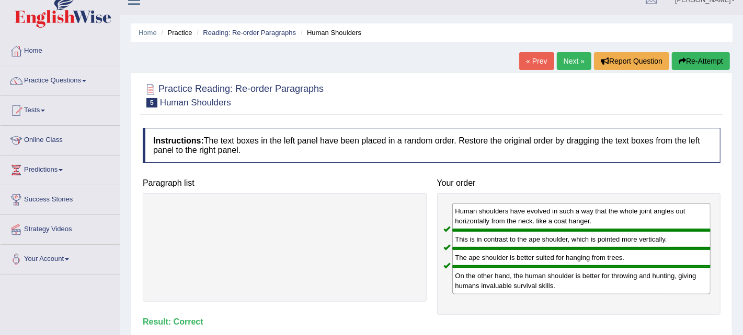
click at [582, 62] on link "Next »" at bounding box center [573, 61] width 34 height 18
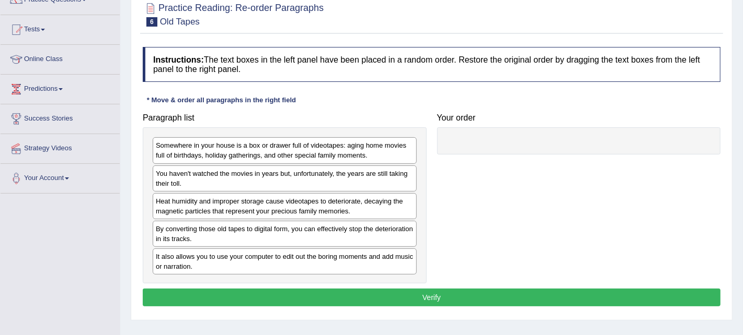
scroll to position [103, 0]
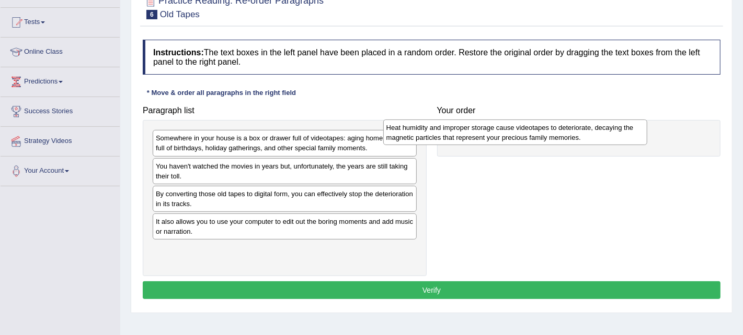
drag, startPoint x: 348, startPoint y: 201, endPoint x: 578, endPoint y: 135, distance: 239.7
click at [578, 135] on div "Heat humidity and improper storage cause videotapes to deteriorate, decaying th…" at bounding box center [515, 133] width 264 height 26
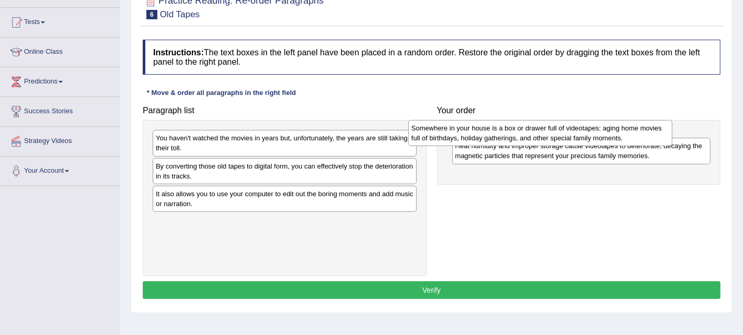
drag, startPoint x: 376, startPoint y: 142, endPoint x: 635, endPoint y: 132, distance: 259.4
click at [635, 132] on div "Somewhere in your house is a box or drawer full of videotapes: aging home movie…" at bounding box center [540, 133] width 264 height 26
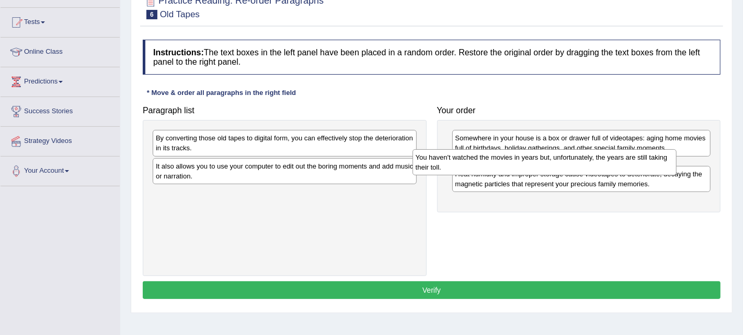
drag, startPoint x: 347, startPoint y: 140, endPoint x: 607, endPoint y: 159, distance: 260.4
click at [607, 159] on div "You haven't watched the movies in years but, unfortunately, the years are still…" at bounding box center [544, 162] width 264 height 26
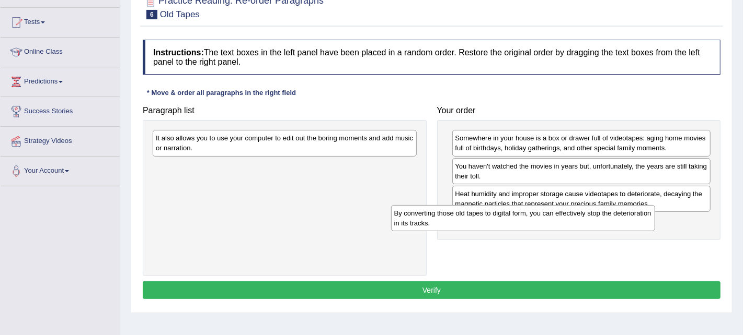
drag, startPoint x: 318, startPoint y: 147, endPoint x: 556, endPoint y: 223, distance: 249.9
click at [556, 223] on div "By converting those old tapes to digital form, you can effectively stop the det…" at bounding box center [523, 218] width 264 height 26
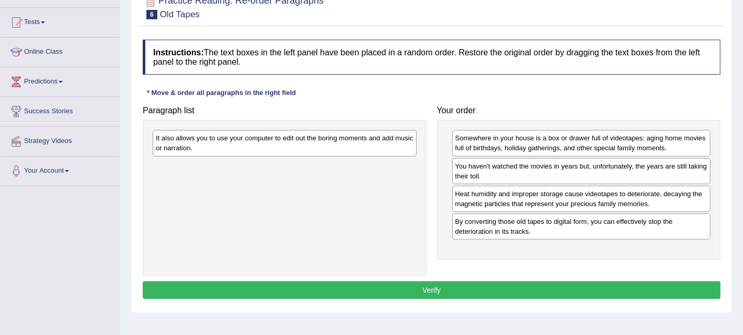
click at [347, 145] on div "It also allows you to use your computer to edit out the boring moments and add …" at bounding box center [285, 143] width 264 height 26
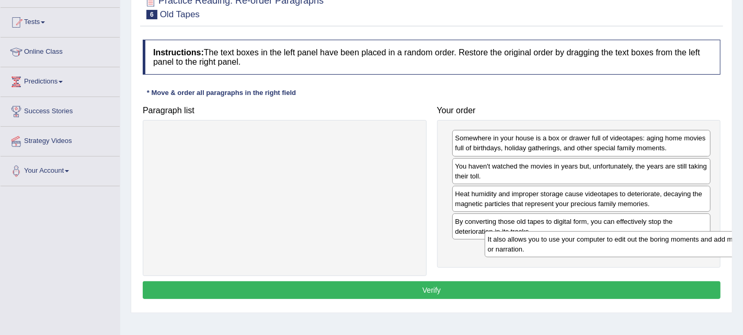
drag, startPoint x: 347, startPoint y: 145, endPoint x: 671, endPoint y: 261, distance: 343.6
click at [671, 258] on div "It also allows you to use your computer to edit out the boring moments and add …" at bounding box center [616, 244] width 264 height 26
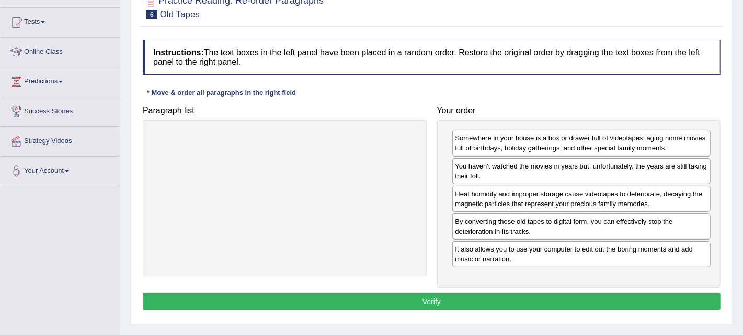
scroll to position [136, 0]
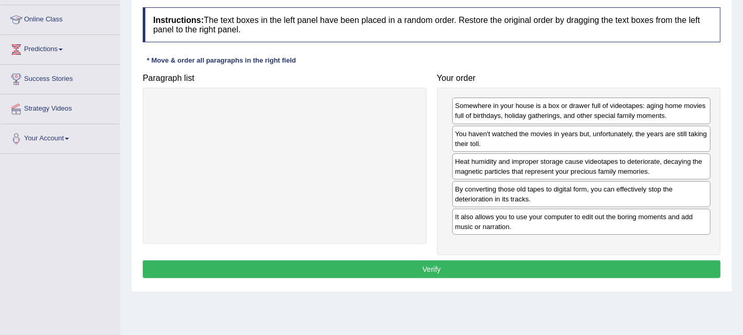
click at [392, 264] on button "Verify" at bounding box center [431, 270] width 577 height 18
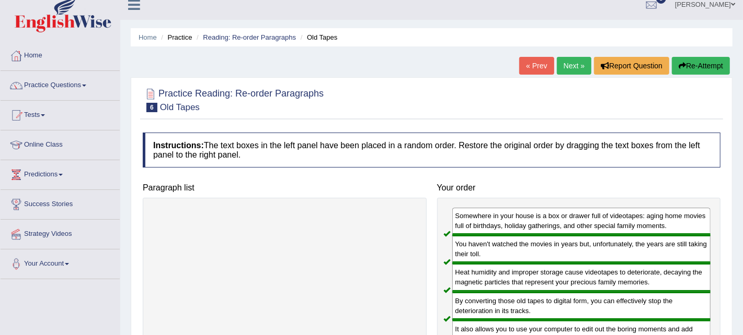
scroll to position [0, 0]
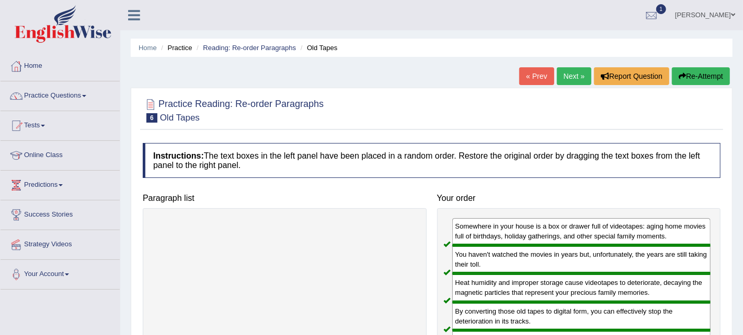
click at [574, 75] on link "Next »" at bounding box center [573, 76] width 34 height 18
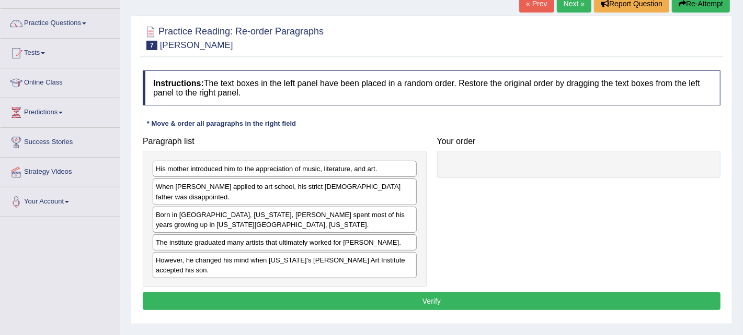
scroll to position [78, 0]
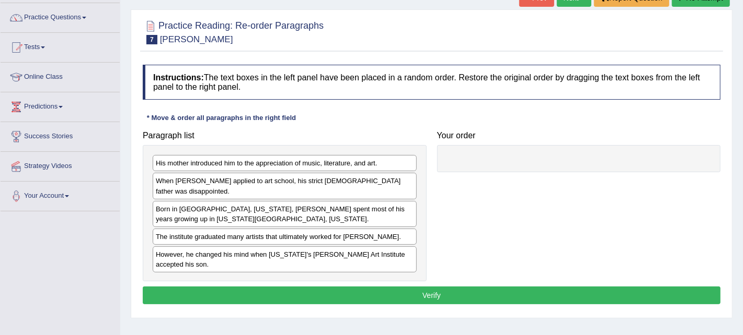
click at [381, 236] on div "The institute graduated many artists that ultimately worked for Walt Disney." at bounding box center [285, 237] width 264 height 16
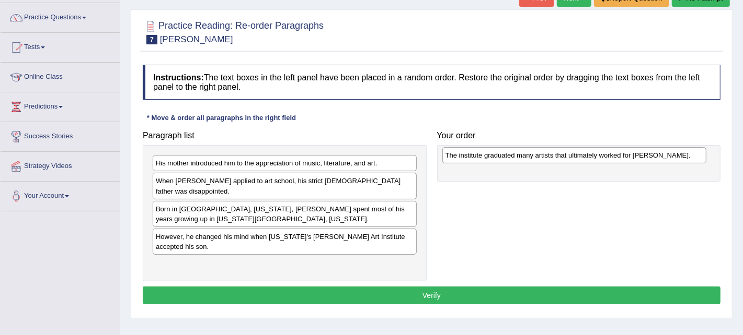
drag, startPoint x: 199, startPoint y: 235, endPoint x: 488, endPoint y: 155, distance: 300.5
click at [488, 155] on div "The institute graduated many artists that ultimately worked for Walt Disney." at bounding box center [574, 155] width 264 height 16
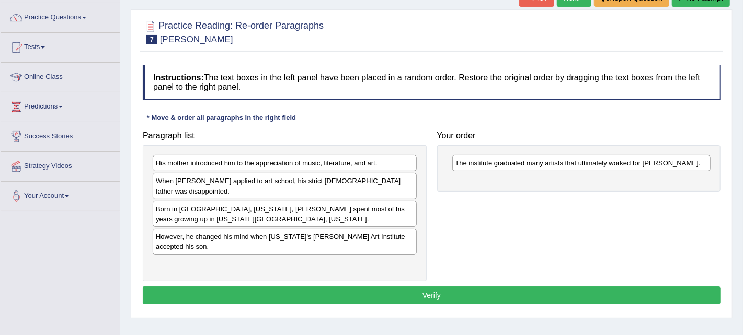
click at [322, 194] on div "When Ed Ruscha applied to art school, his strict Roman Catholic father was disa…" at bounding box center [285, 186] width 264 height 26
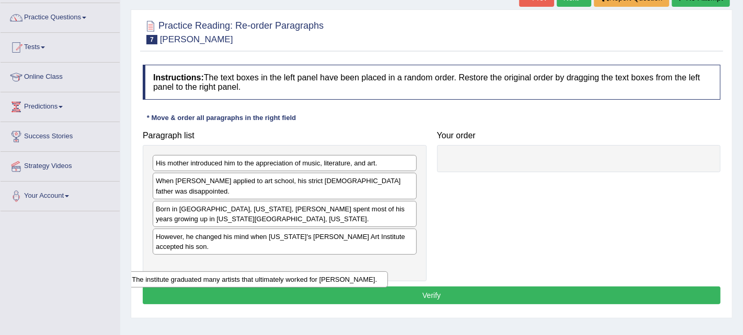
drag, startPoint x: 494, startPoint y: 163, endPoint x: 176, endPoint y: 270, distance: 336.3
click at [176, 272] on div "The institute graduated many artists that ultimately worked for Walt Disney." at bounding box center [258, 280] width 259 height 16
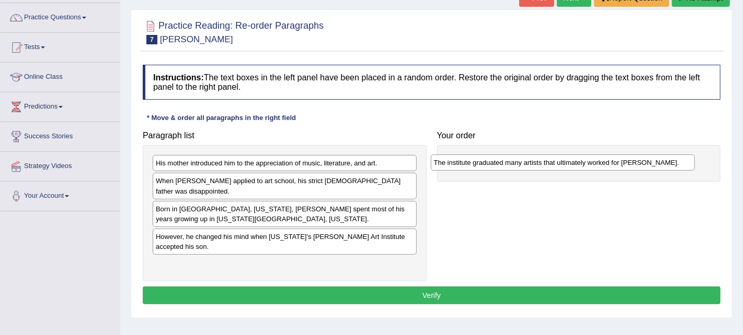
drag, startPoint x: 194, startPoint y: 263, endPoint x: 472, endPoint y: 162, distance: 295.9
click at [472, 162] on div "The institute graduated many artists that ultimately worked for Walt Disney." at bounding box center [563, 163] width 264 height 16
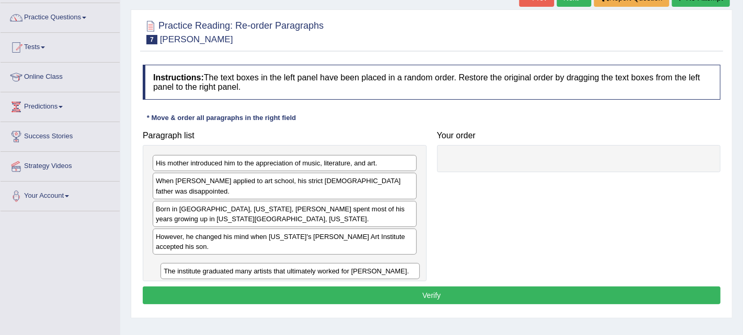
drag, startPoint x: 478, startPoint y: 160, endPoint x: 187, endPoint y: 268, distance: 310.3
click at [187, 268] on div "The institute graduated many artists that ultimately worked for Walt Disney." at bounding box center [289, 271] width 259 height 16
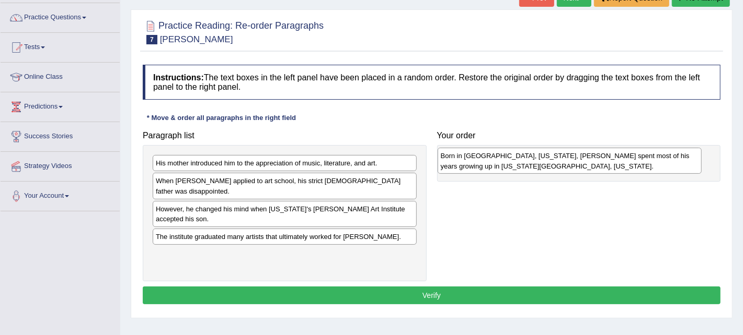
drag, startPoint x: 190, startPoint y: 214, endPoint x: 475, endPoint y: 161, distance: 289.6
click at [475, 161] on div "Born in Omaha, Nebraska, Ed Ruscha spent most of his years growing up in Oklaho…" at bounding box center [569, 161] width 264 height 26
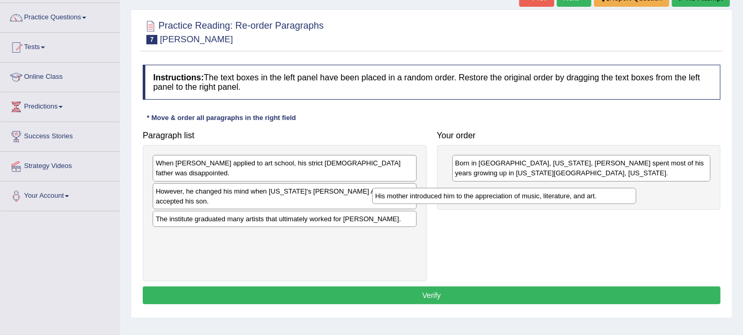
drag, startPoint x: 324, startPoint y: 161, endPoint x: 559, endPoint y: 192, distance: 237.1
click at [559, 192] on div "His mother introduced him to the appreciation of music, literature, and art." at bounding box center [504, 196] width 264 height 16
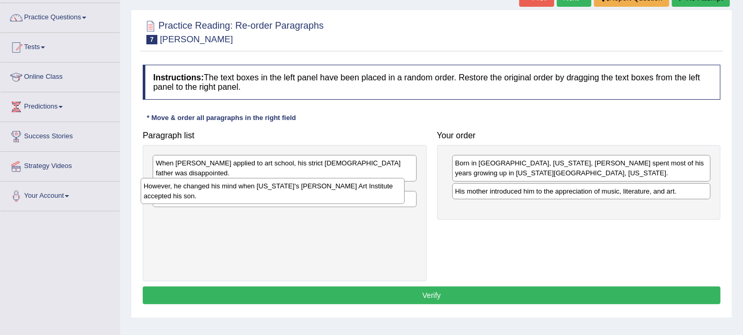
drag, startPoint x: 287, startPoint y: 196, endPoint x: 275, endPoint y: 192, distance: 12.9
click at [275, 192] on div "However, he changed his mind when California's Chouinard Art Institute accepted…" at bounding box center [273, 191] width 264 height 26
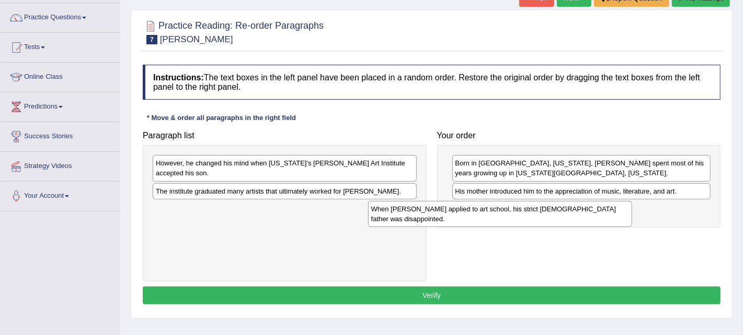
drag, startPoint x: 259, startPoint y: 169, endPoint x: 509, endPoint y: 206, distance: 252.4
click at [509, 206] on div "When Ed Ruscha applied to art school, his strict Roman Catholic father was disa…" at bounding box center [500, 214] width 264 height 26
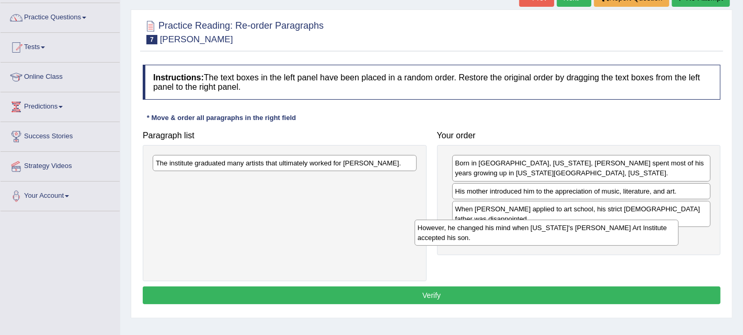
drag, startPoint x: 303, startPoint y: 167, endPoint x: 565, endPoint y: 234, distance: 270.7
click at [565, 234] on div "However, he changed his mind when California's Chouinard Art Institute accepted…" at bounding box center [546, 233] width 264 height 26
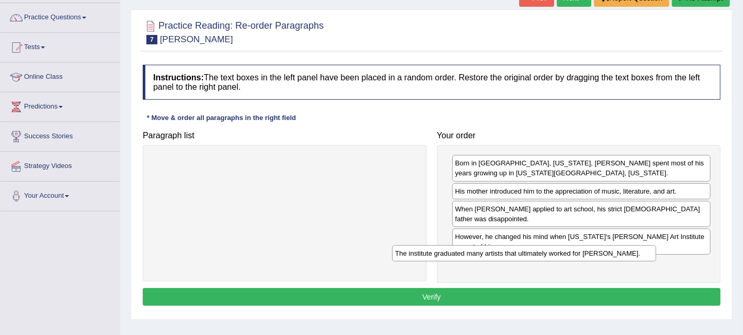
drag, startPoint x: 364, startPoint y: 167, endPoint x: 608, endPoint y: 256, distance: 260.2
click at [608, 256] on div "The institute graduated many artists that ultimately worked for Walt Disney." at bounding box center [524, 254] width 264 height 16
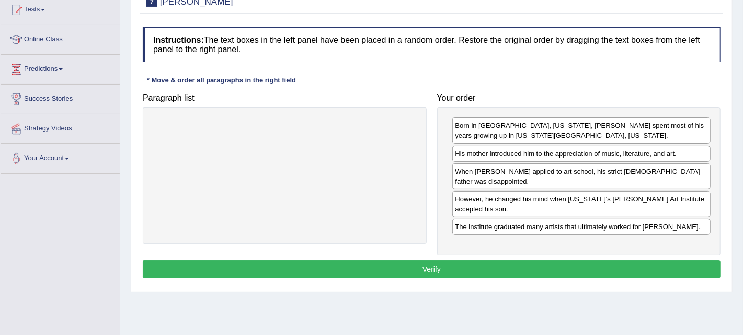
scroll to position [120, 0]
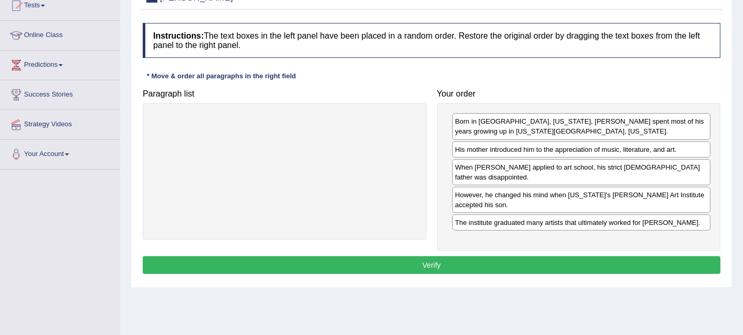
click at [486, 265] on button "Verify" at bounding box center [431, 266] width 577 height 18
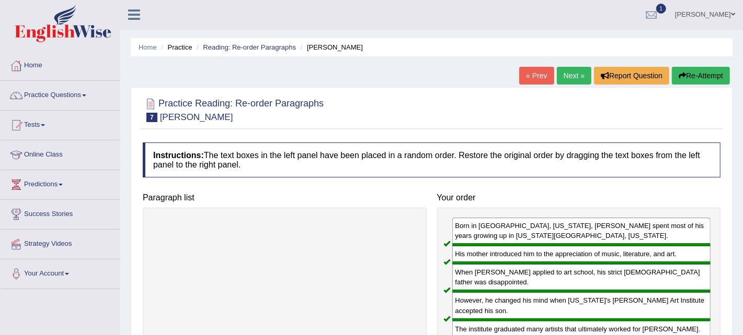
scroll to position [0, 0]
click at [486, 265] on div "When Ed Ruscha applied to art school, his strict Roman Catholic father was disa…" at bounding box center [581, 278] width 259 height 28
click at [570, 79] on link "Next »" at bounding box center [573, 76] width 34 height 18
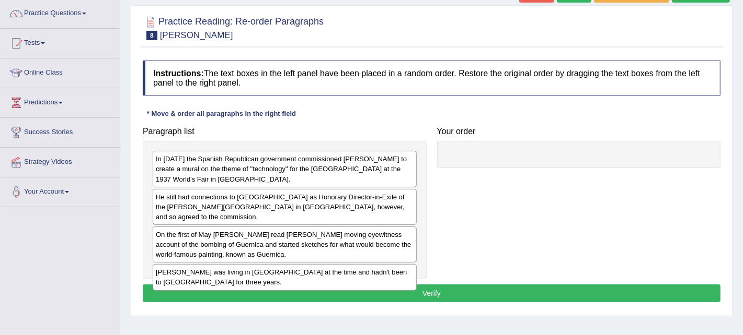
scroll to position [103, 0]
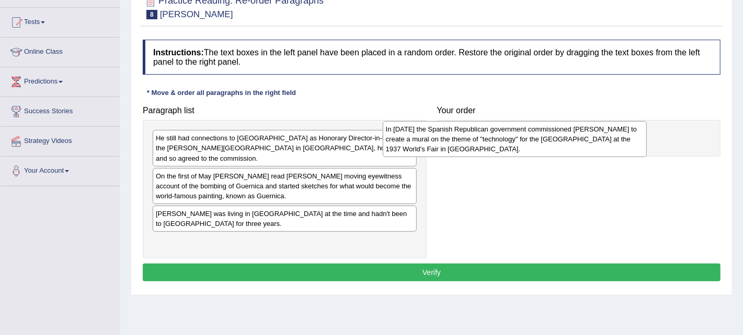
drag, startPoint x: 280, startPoint y: 158, endPoint x: 535, endPoint y: 144, distance: 254.8
click at [535, 144] on div "In [DATE] the Spanish Republican government commissioned [PERSON_NAME] to creat…" at bounding box center [514, 139] width 264 height 36
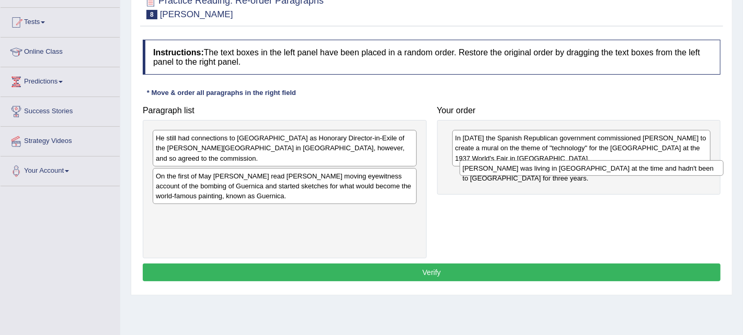
drag, startPoint x: 223, startPoint y: 206, endPoint x: 529, endPoint y: 171, distance: 308.7
click at [529, 171] on div "[PERSON_NAME] was living in [GEOGRAPHIC_DATA] at the time and hadn't been to [G…" at bounding box center [591, 168] width 264 height 16
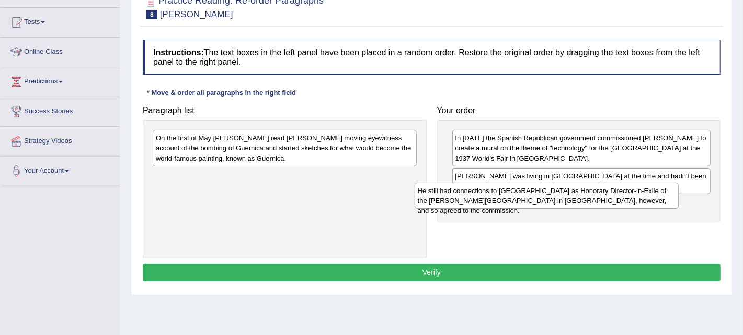
drag, startPoint x: 208, startPoint y: 147, endPoint x: 470, endPoint y: 200, distance: 267.2
click at [470, 200] on div "He still had connections to [GEOGRAPHIC_DATA] as Honorary Director-in-Exile of …" at bounding box center [546, 196] width 264 height 26
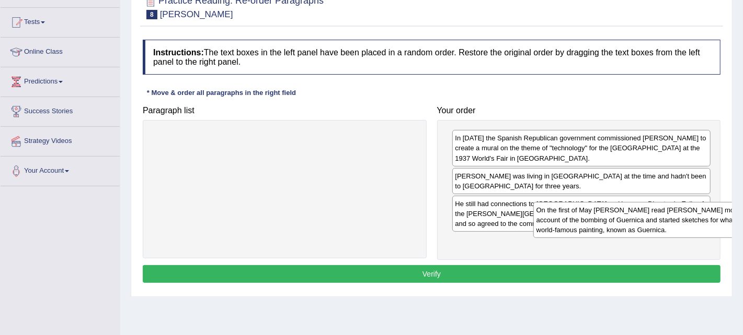
drag, startPoint x: 217, startPoint y: 150, endPoint x: 596, endPoint y: 223, distance: 385.2
click at [596, 223] on div "On the first of May Picasso read George Steer's moving eyewitness account of th…" at bounding box center [665, 220] width 264 height 36
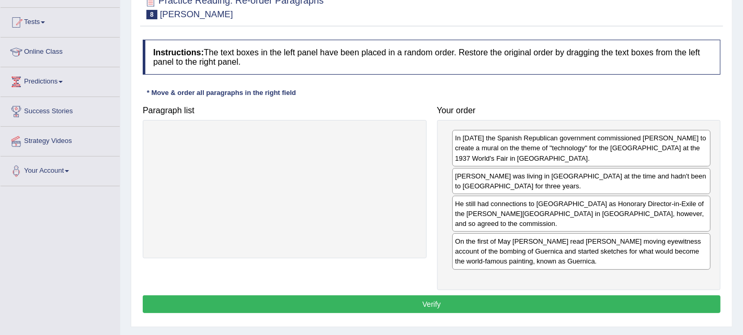
click at [427, 296] on button "Verify" at bounding box center [431, 305] width 577 height 18
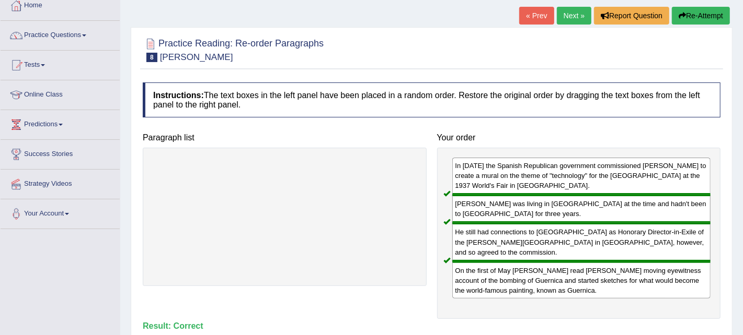
scroll to position [41, 0]
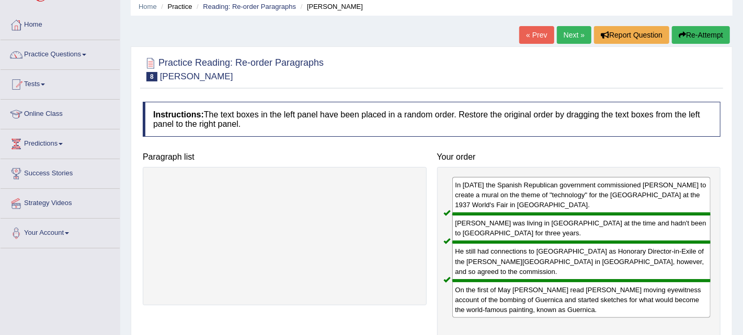
click at [573, 34] on link "Next »" at bounding box center [573, 35] width 34 height 18
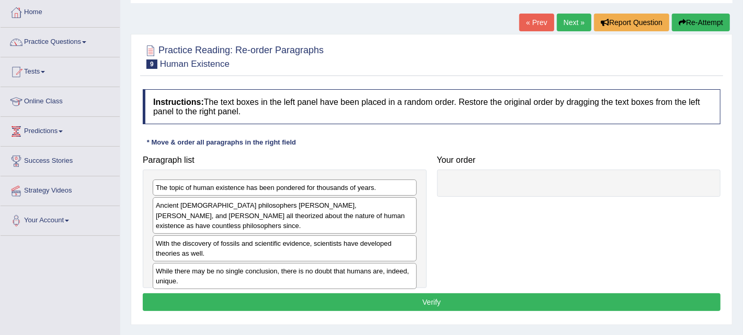
scroll to position [62, 0]
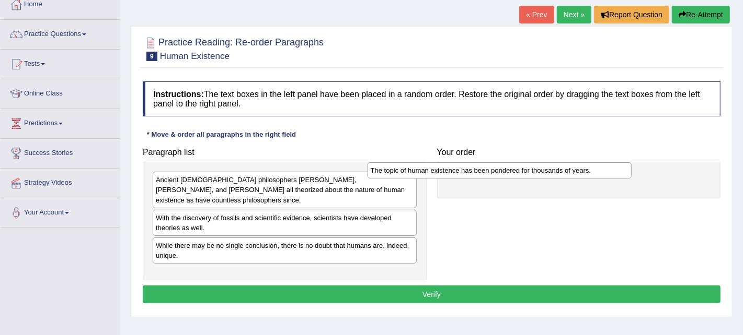
drag, startPoint x: 310, startPoint y: 184, endPoint x: 525, endPoint y: 175, distance: 215.5
click at [525, 175] on div "The topic of human existence has been pondered for thousands of years." at bounding box center [499, 171] width 264 height 16
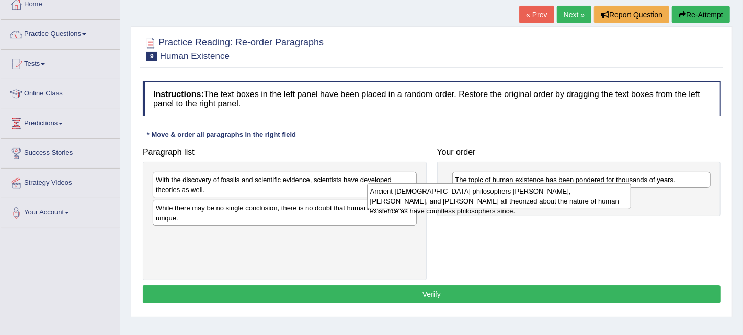
drag, startPoint x: 365, startPoint y: 183, endPoint x: 586, endPoint y: 194, distance: 221.3
click at [586, 194] on div "Ancient [DEMOGRAPHIC_DATA] philosophers [PERSON_NAME], [PERSON_NAME], and [PERS…" at bounding box center [499, 196] width 264 height 26
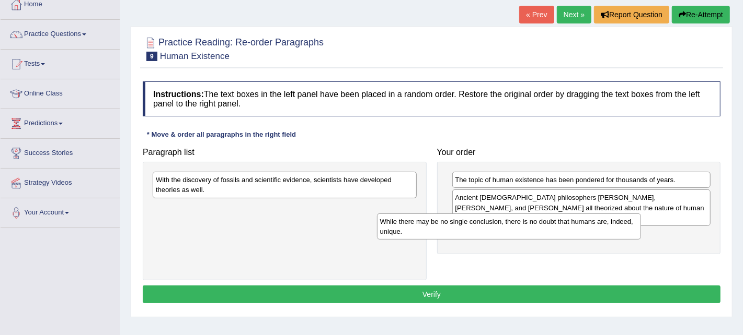
drag, startPoint x: 301, startPoint y: 215, endPoint x: 526, endPoint y: 229, distance: 225.1
click at [526, 229] on div "While there may be no single conclusion, there is no doubt that humans are, ind…" at bounding box center [509, 227] width 264 height 26
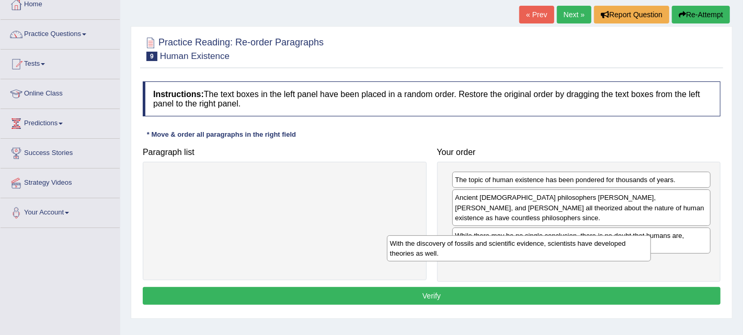
drag, startPoint x: 350, startPoint y: 188, endPoint x: 584, endPoint y: 252, distance: 242.6
click at [584, 252] on div "With the discovery of fossils and scientific evidence, scientists have develope…" at bounding box center [519, 249] width 264 height 26
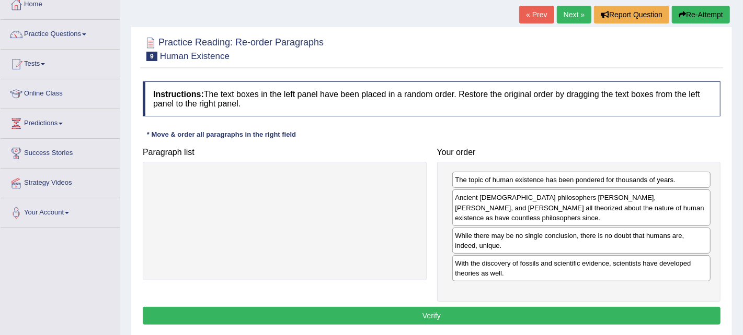
click at [575, 266] on div "With the discovery of fossils and scientific evidence, scientists have develope…" at bounding box center [581, 269] width 259 height 26
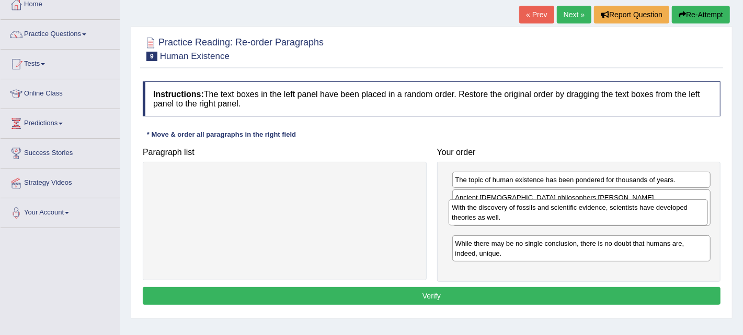
drag, startPoint x: 575, startPoint y: 266, endPoint x: 572, endPoint y: 222, distance: 45.0
click at [572, 222] on div "With the discovery of fossils and scientific evidence, scientists have develope…" at bounding box center [577, 213] width 259 height 26
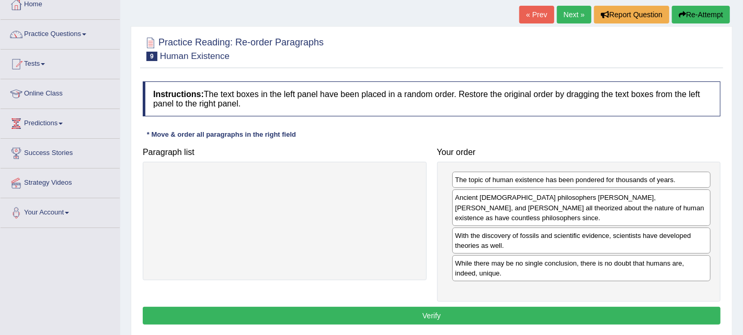
click at [450, 307] on button "Verify" at bounding box center [431, 316] width 577 height 18
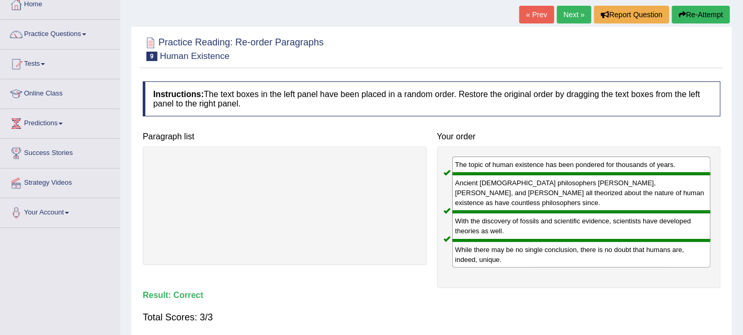
click at [565, 14] on link "Next »" at bounding box center [573, 15] width 34 height 18
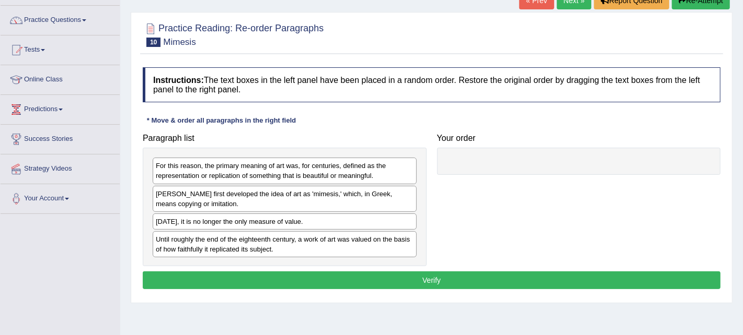
scroll to position [83, 0]
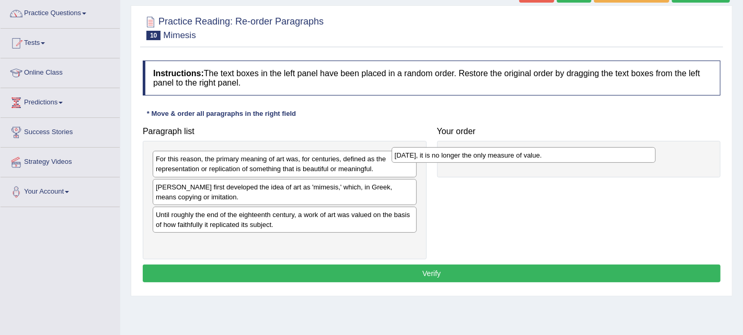
drag, startPoint x: 301, startPoint y: 215, endPoint x: 540, endPoint y: 156, distance: 246.0
click at [540, 156] on div "[DATE], it is no longer the only measure of value." at bounding box center [523, 155] width 264 height 16
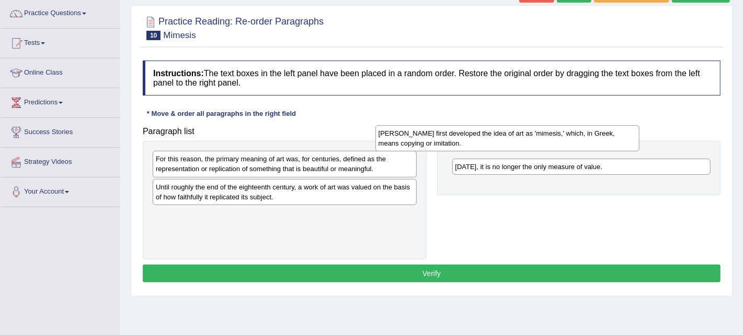
drag, startPoint x: 375, startPoint y: 187, endPoint x: 610, endPoint y: 148, distance: 238.4
click at [610, 148] on div "[PERSON_NAME] first developed the idea of art as 'mimesis,' which, in Greek, me…" at bounding box center [507, 138] width 264 height 26
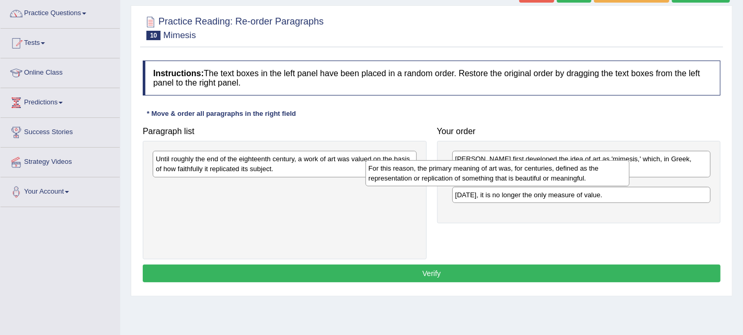
drag, startPoint x: 374, startPoint y: 167, endPoint x: 600, endPoint y: 177, distance: 227.0
click at [600, 177] on div "For this reason, the primary meaning of art was, for centuries, defined as the …" at bounding box center [497, 173] width 264 height 26
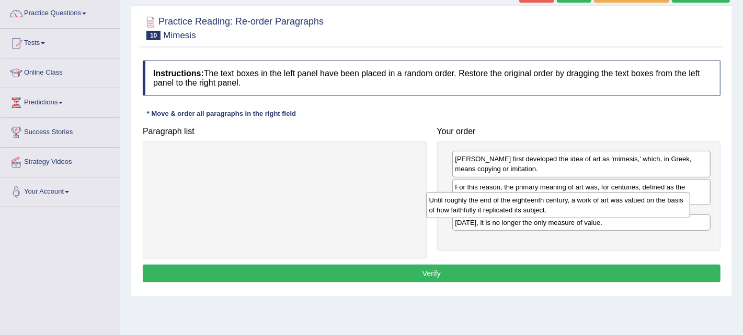
drag, startPoint x: 325, startPoint y: 167, endPoint x: 610, endPoint y: 203, distance: 287.0
click at [610, 203] on div "Until roughly the end of the eighteenth century, a work of art was valued on th…" at bounding box center [558, 205] width 264 height 26
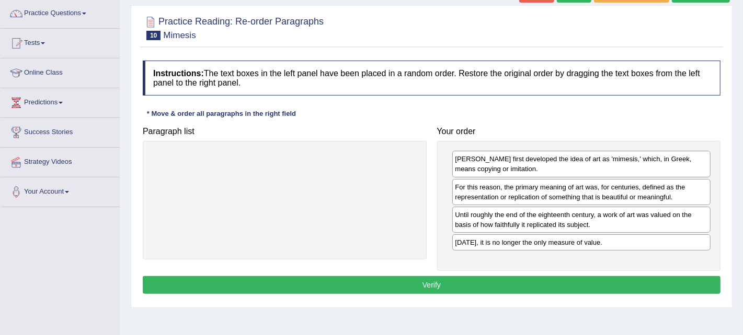
click at [486, 278] on button "Verify" at bounding box center [431, 285] width 577 height 18
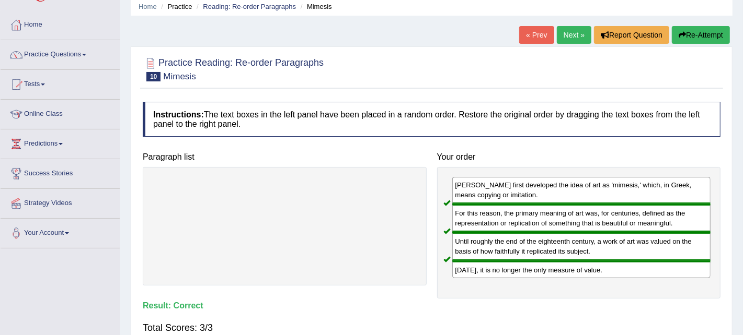
scroll to position [62, 0]
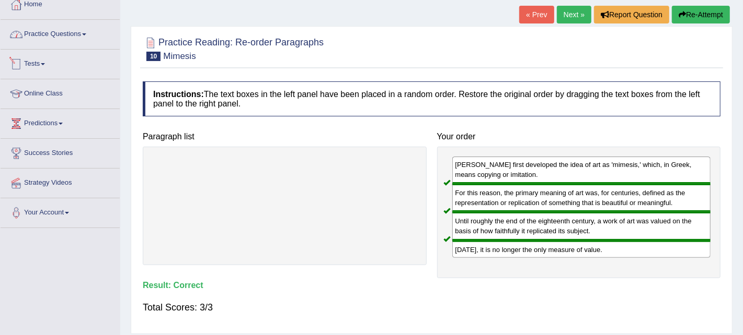
click at [36, 64] on link "Tests" at bounding box center [60, 63] width 119 height 26
